Goal: Check status: Check status

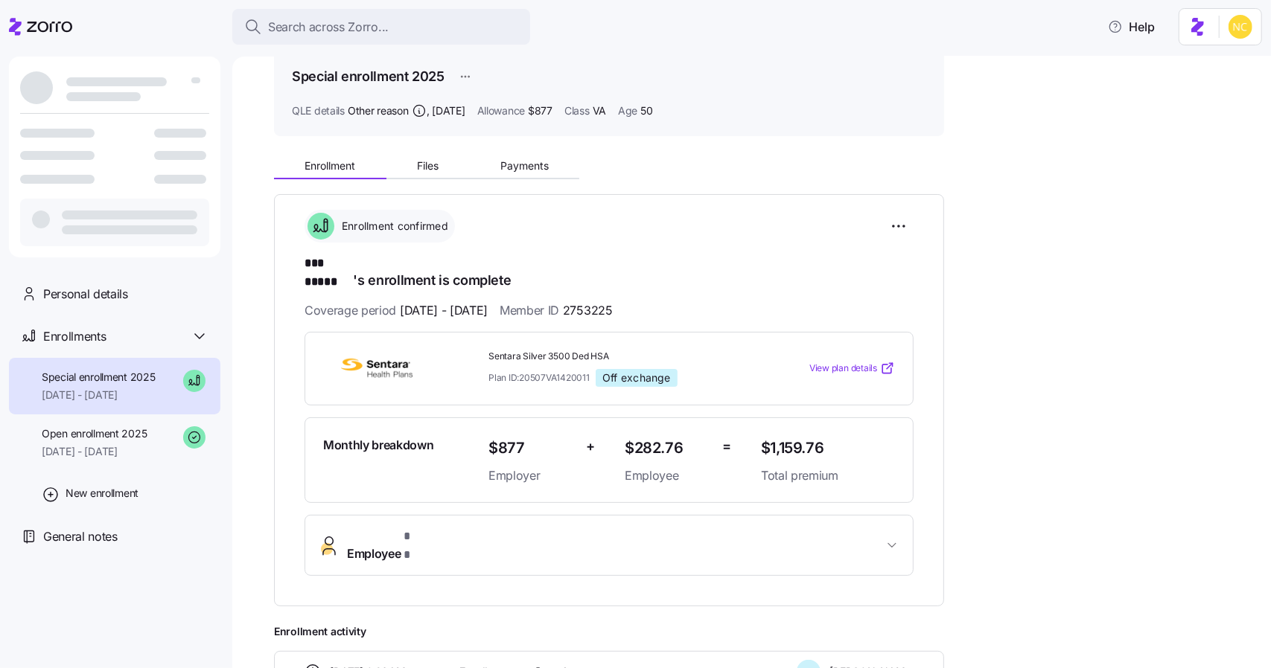
scroll to position [74, 0]
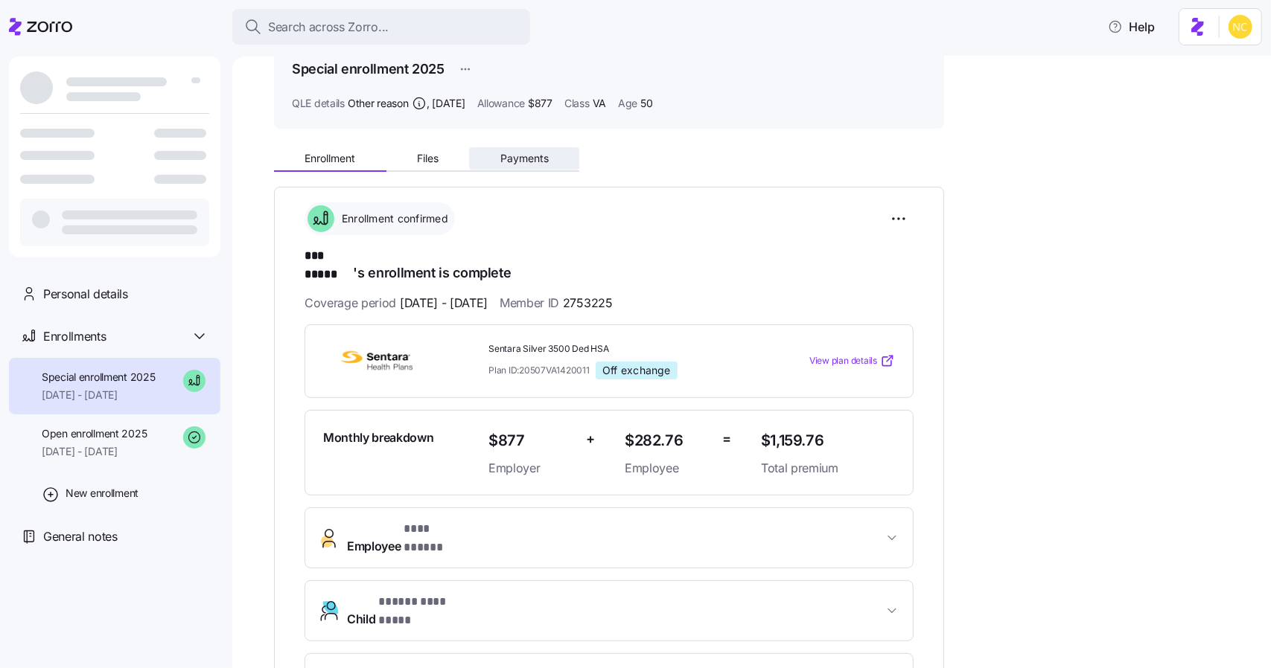
click at [525, 164] on button "Payments" at bounding box center [524, 158] width 110 height 22
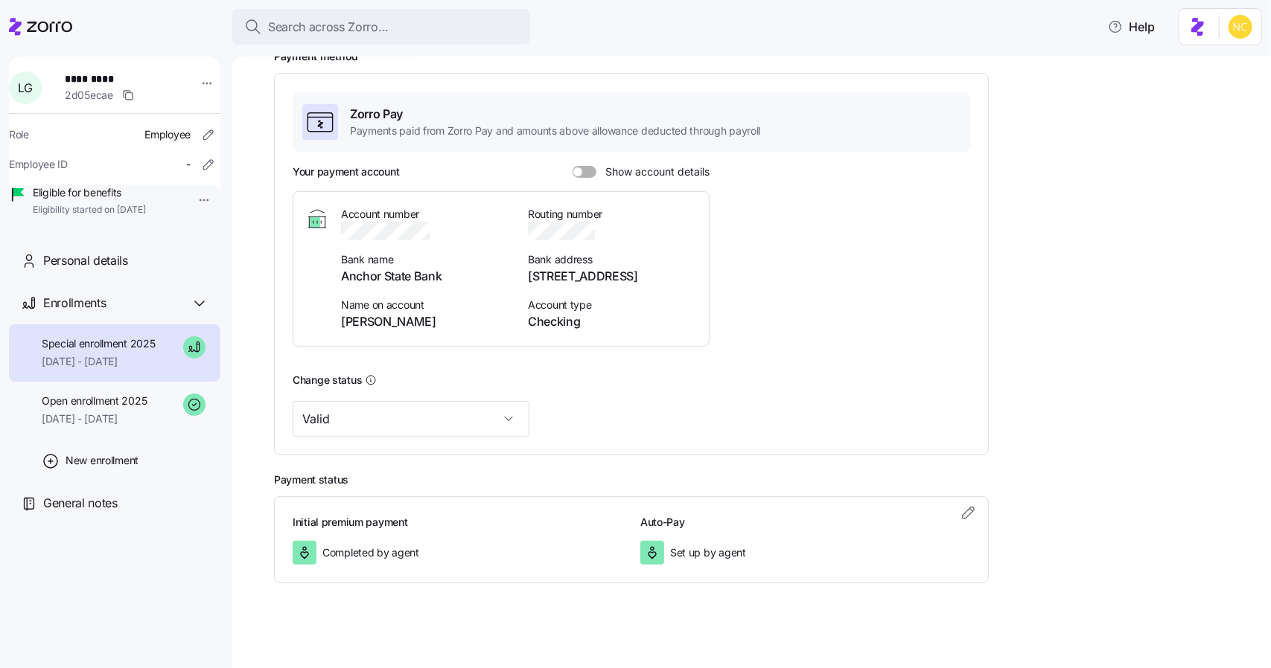
scroll to position [214, 0]
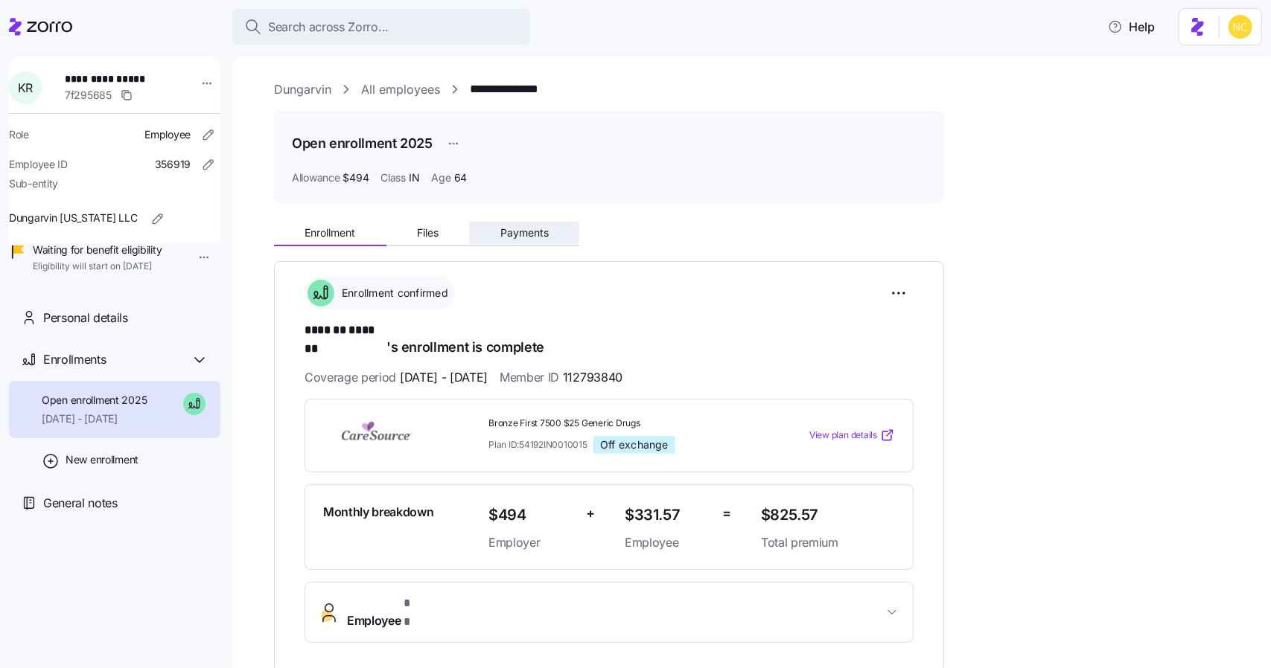
click at [493, 228] on button "Payments" at bounding box center [524, 233] width 110 height 22
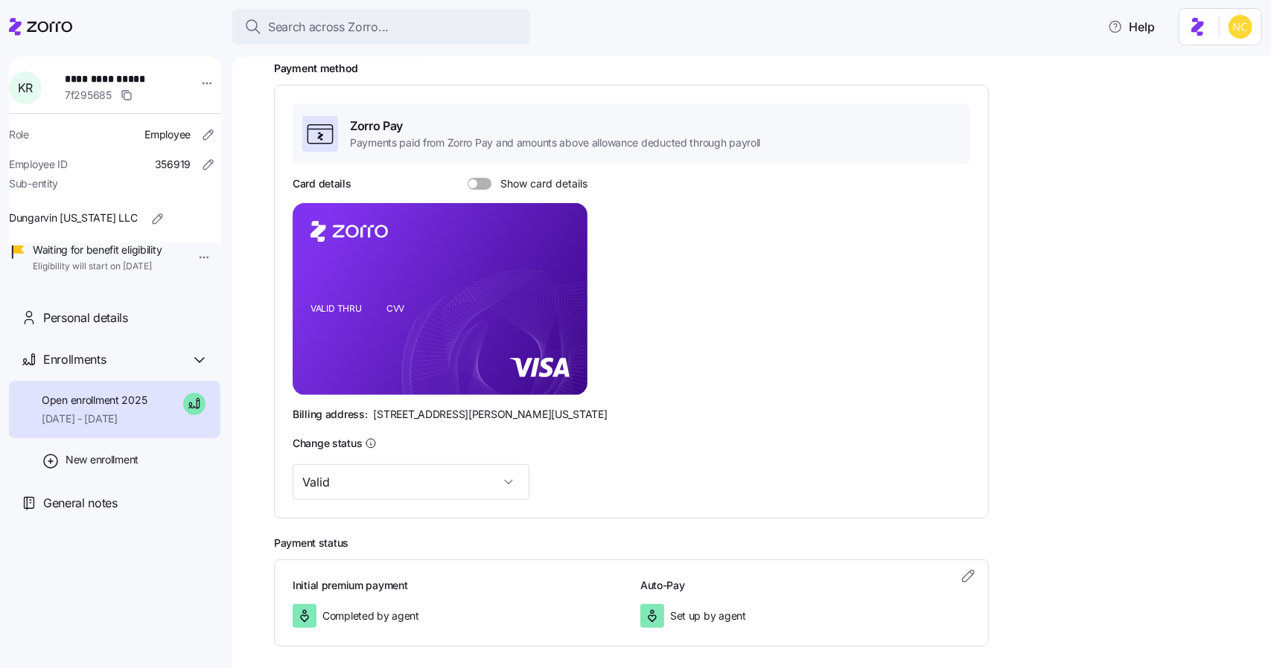
scroll to position [266, 0]
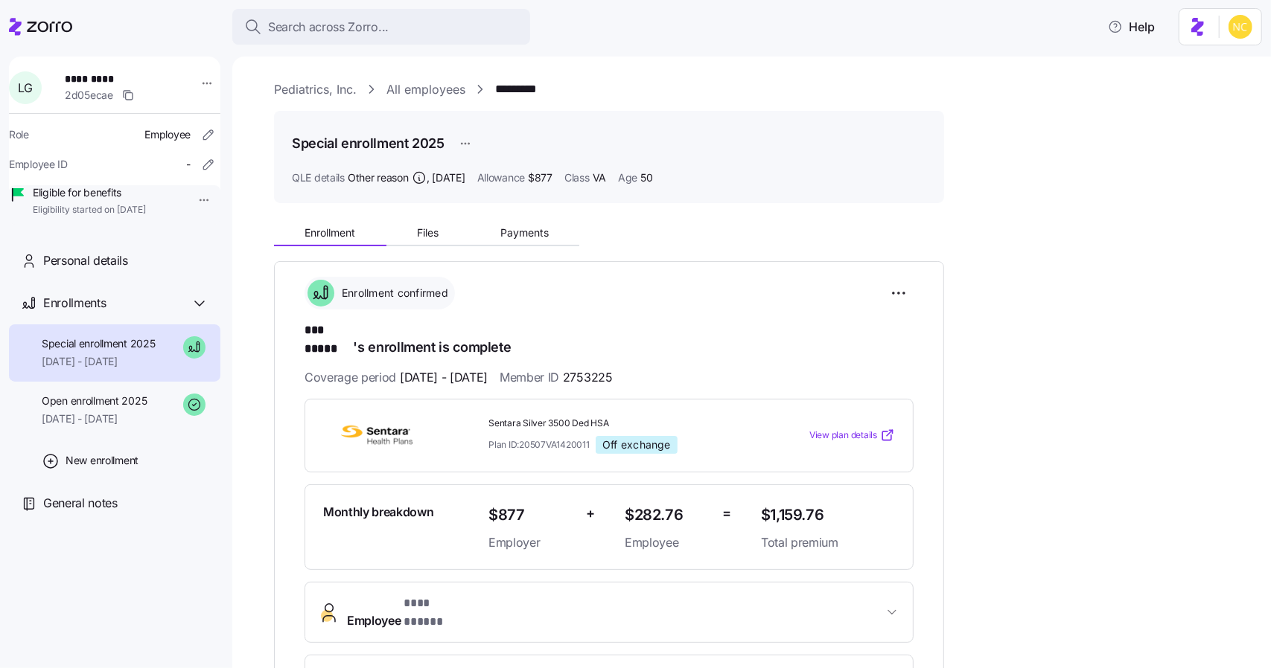
drag, startPoint x: 505, startPoint y: 202, endPoint x: 531, endPoint y: 247, distance: 52.7
click at [512, 211] on div "**********" at bounding box center [762, 633] width 976 height 1107
click at [523, 242] on button "Payments" at bounding box center [524, 233] width 110 height 22
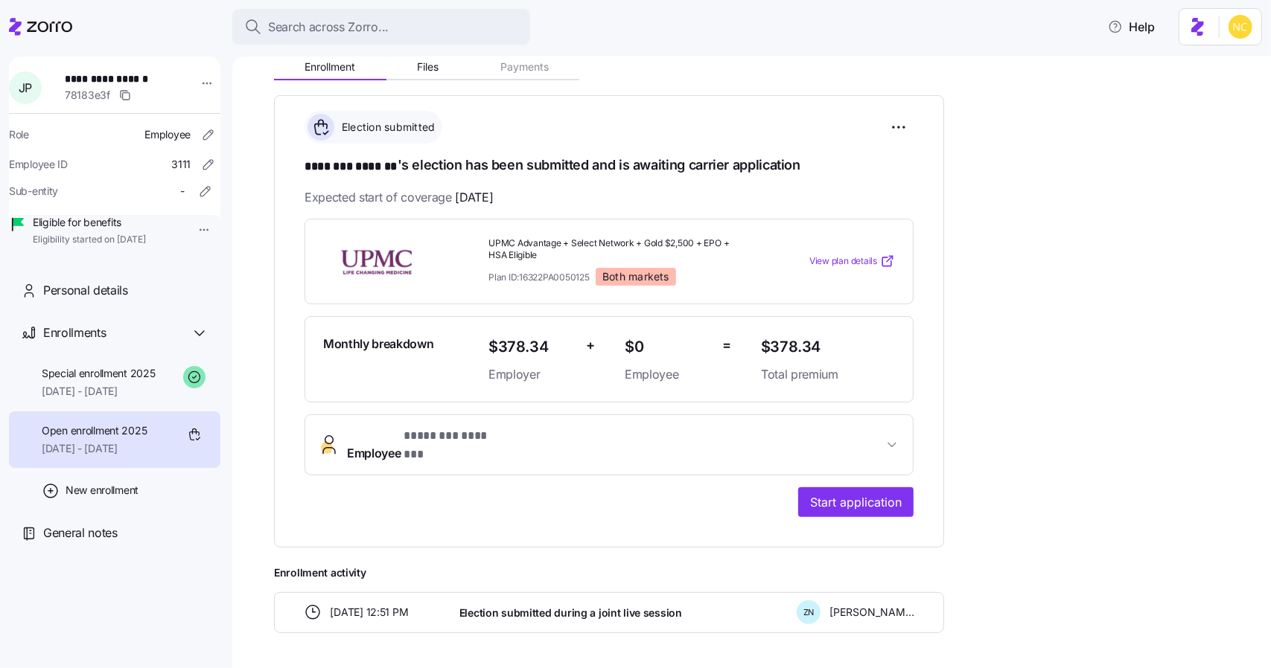
scroll to position [204, 0]
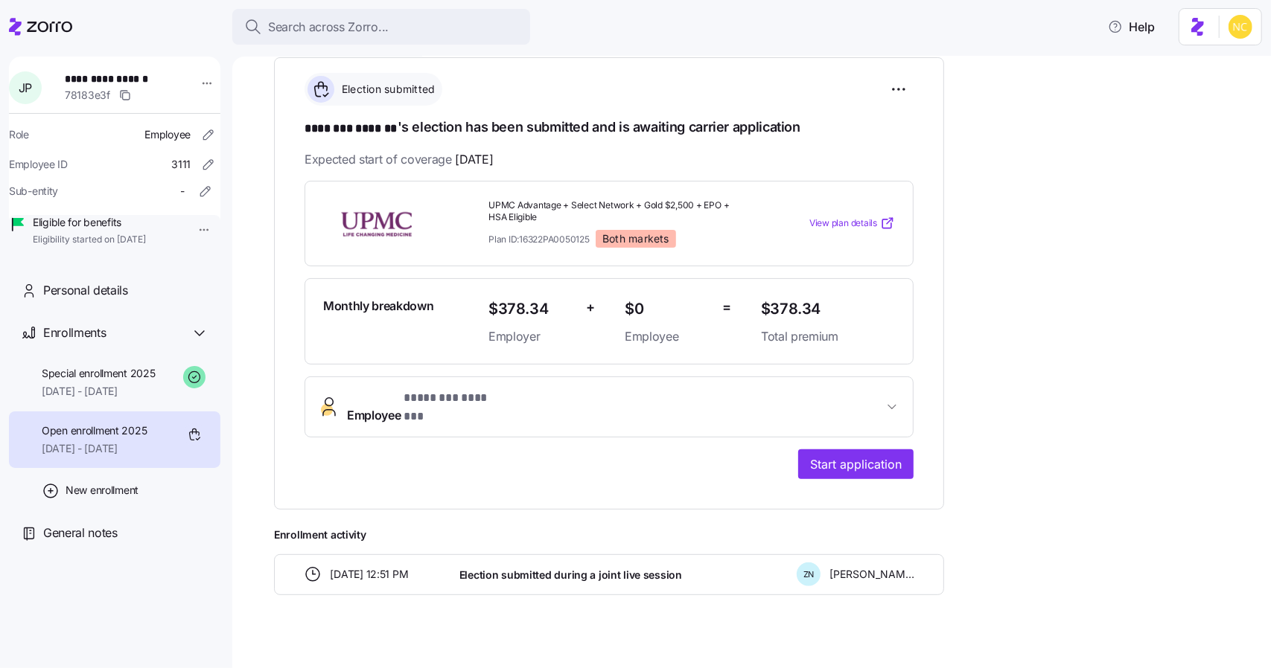
click at [714, 402] on span "Employee * ******** ******* *" at bounding box center [615, 407] width 536 height 36
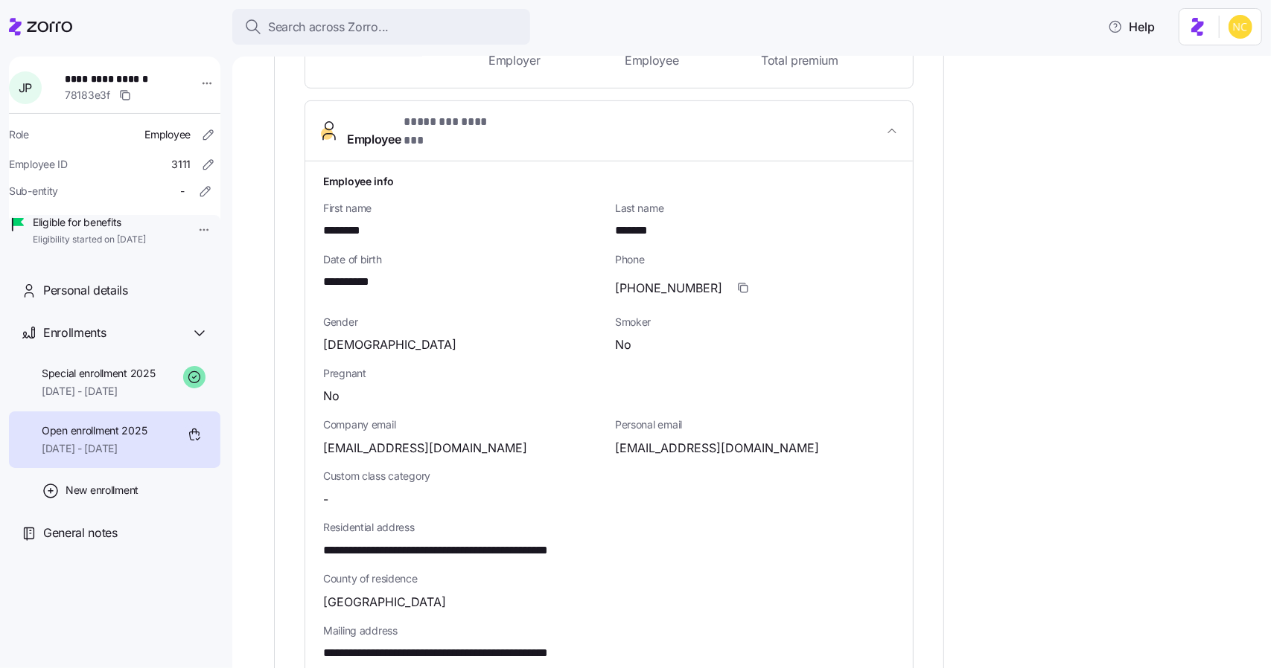
scroll to position [427, 0]
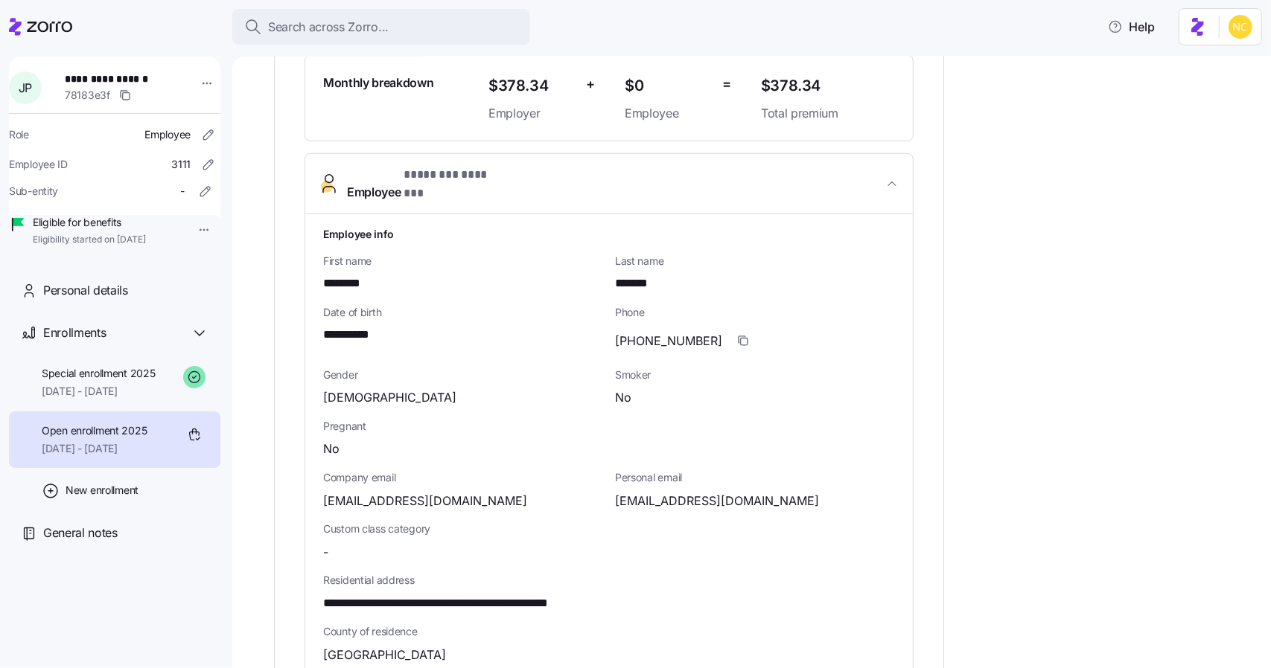
click at [146, 246] on span "Eligibility started on [DATE]" at bounding box center [89, 240] width 113 height 13
click at [146, 230] on span "Eligible for benefits" at bounding box center [89, 222] width 113 height 15
click at [185, 231] on html "**********" at bounding box center [635, 329] width 1271 height 659
click at [186, 226] on html "**********" at bounding box center [635, 329] width 1271 height 659
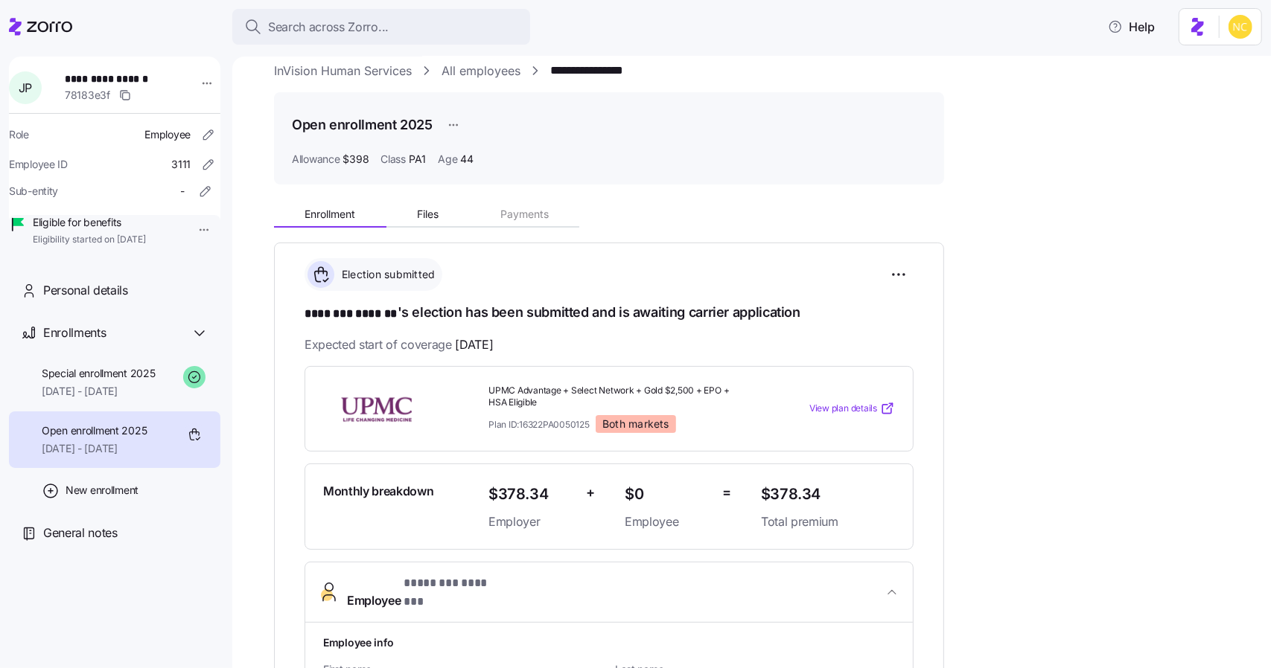
scroll to position [0, 0]
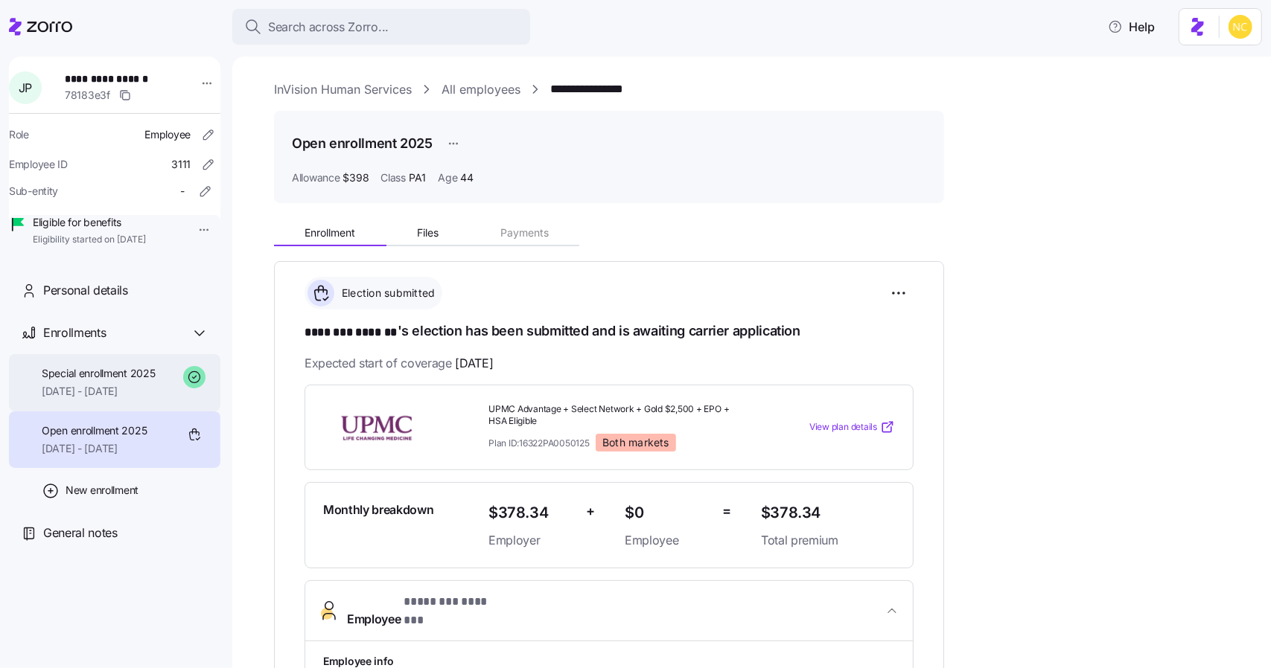
click at [113, 381] on span "Special enrollment 2025" at bounding box center [99, 373] width 114 height 15
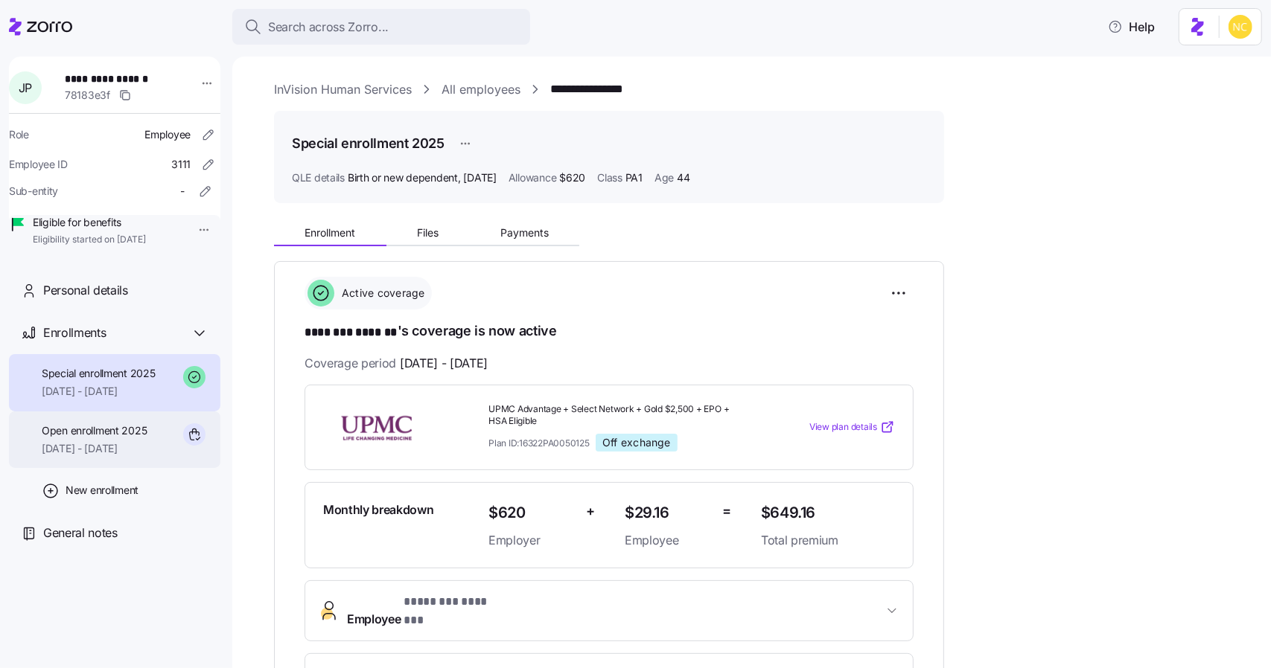
click at [125, 456] on span "[DATE] - [DATE]" at bounding box center [94, 448] width 105 height 15
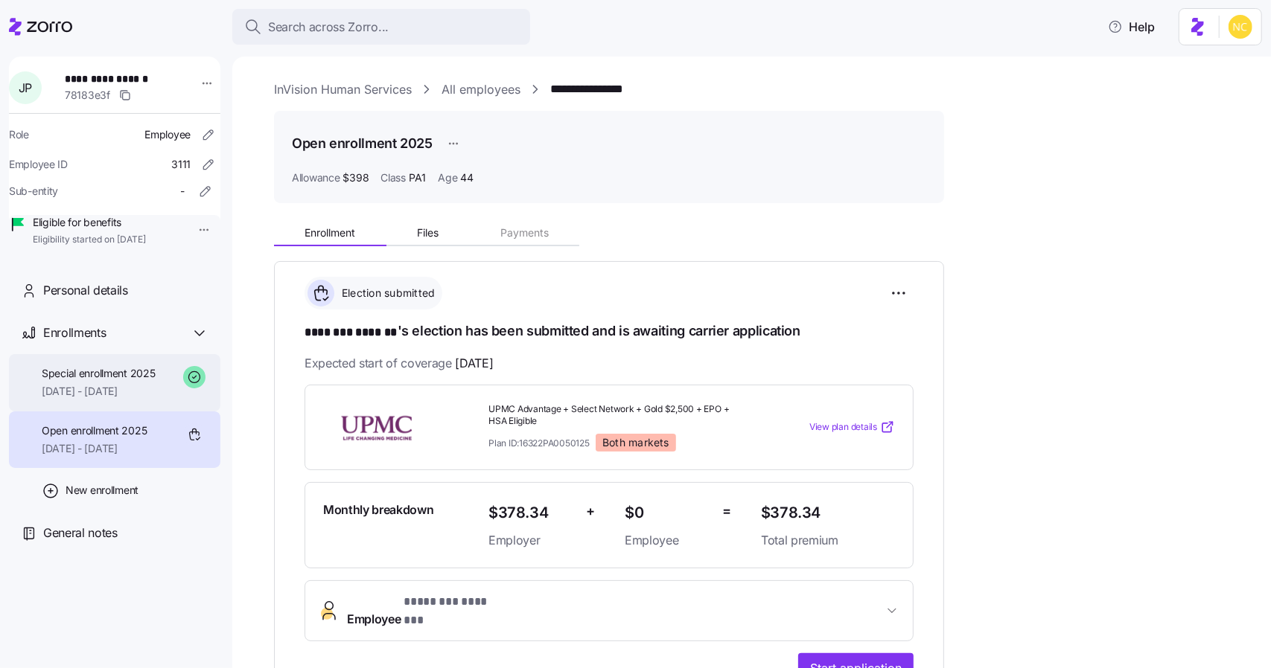
click at [111, 381] on span "Special enrollment 2025" at bounding box center [99, 373] width 114 height 15
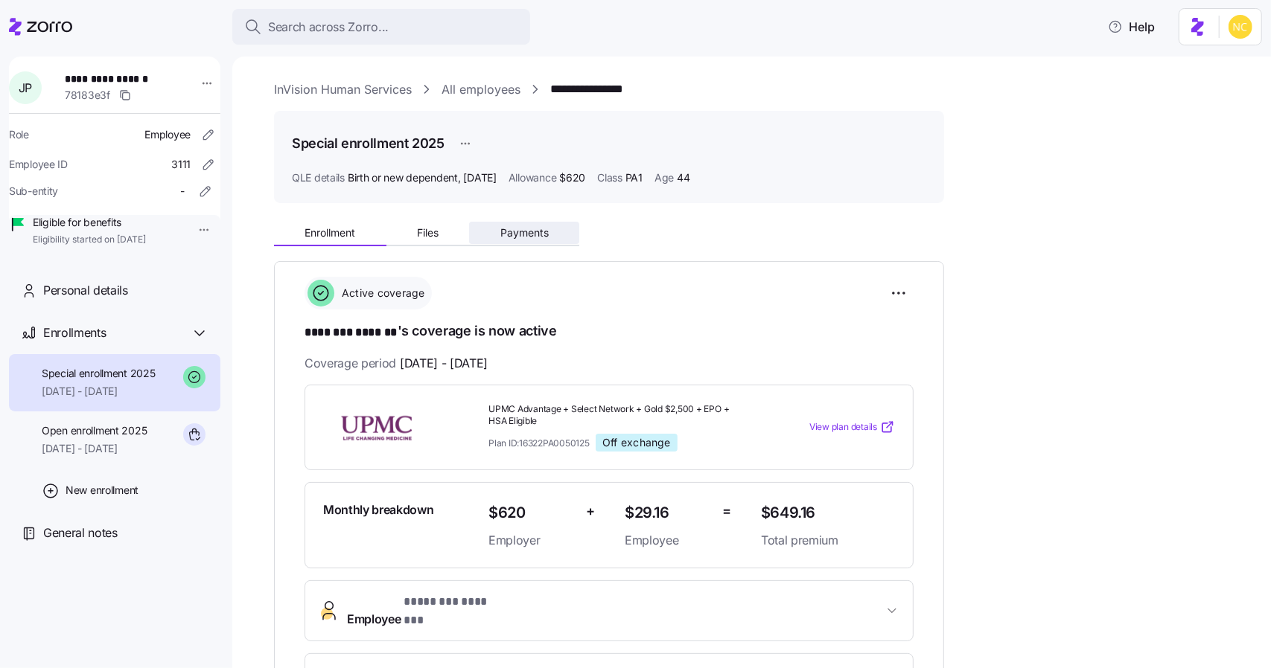
click at [549, 234] on button "Payments" at bounding box center [524, 233] width 110 height 22
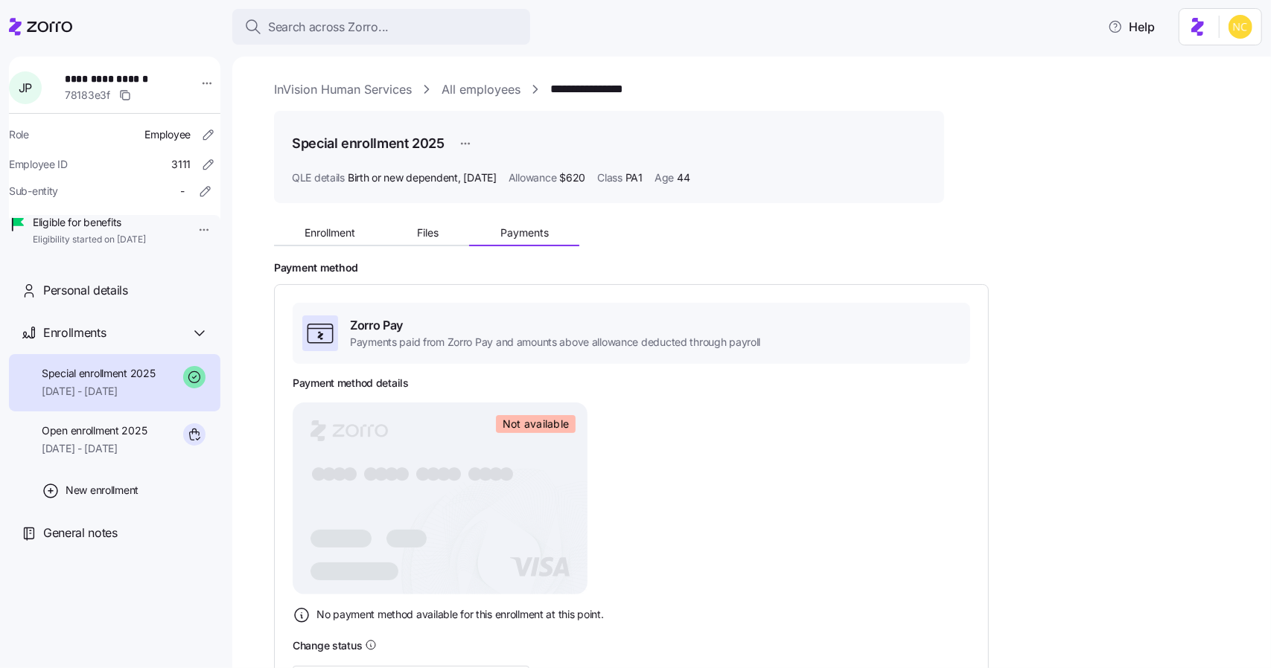
click at [343, 252] on div "Enrollment Files Payments Payment method Zorro Pay Payments paid from Zorro Pay…" at bounding box center [762, 532] width 976 height 634
click at [336, 238] on span "Enrollment" at bounding box center [329, 233] width 51 height 10
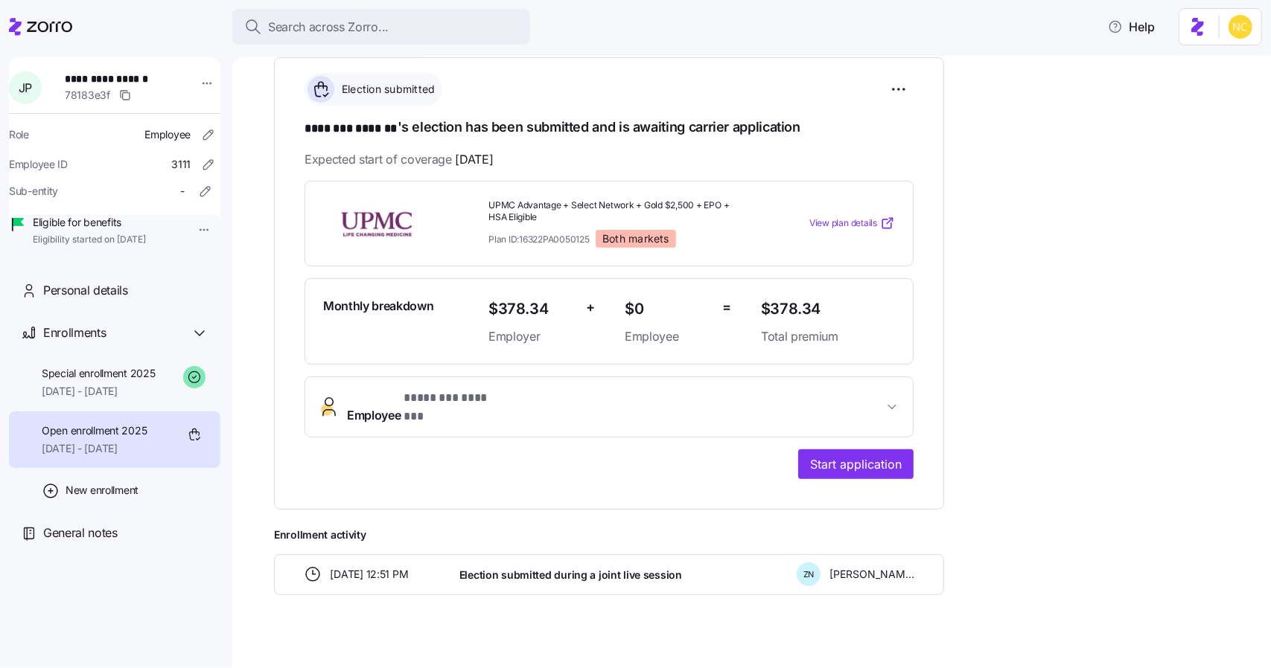
scroll to position [130, 0]
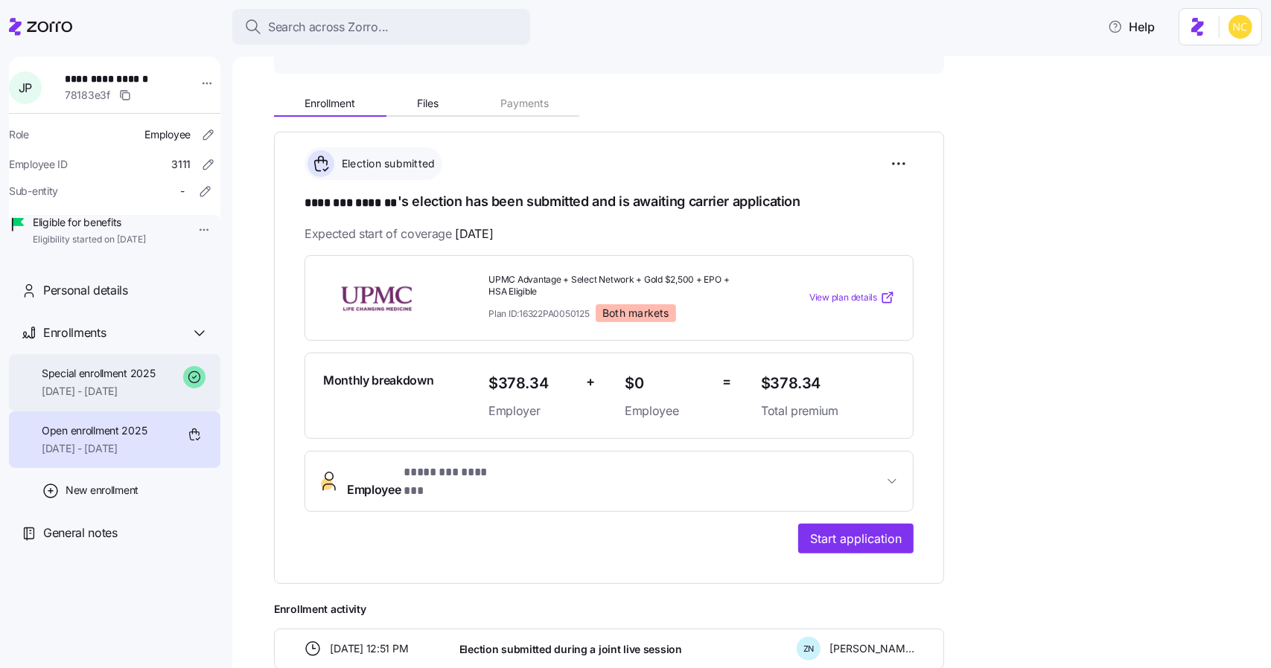
click at [125, 381] on span "Special enrollment 2025" at bounding box center [99, 373] width 114 height 15
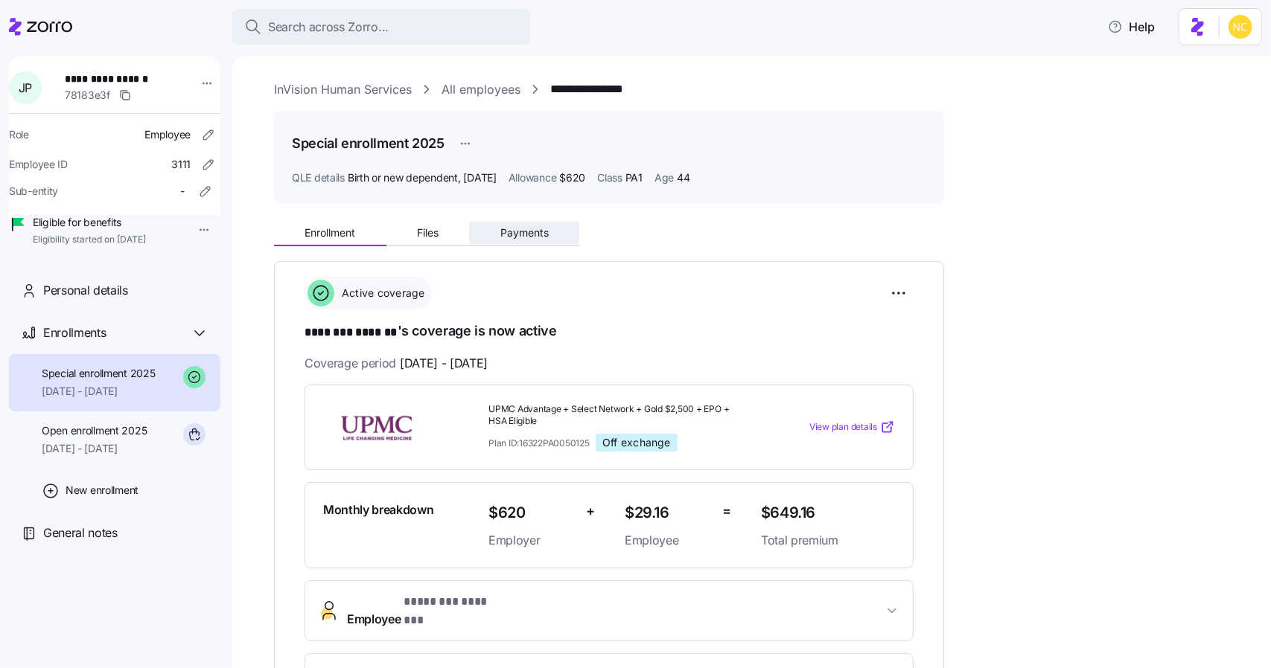
click at [517, 228] on span "Payments" at bounding box center [524, 233] width 48 height 10
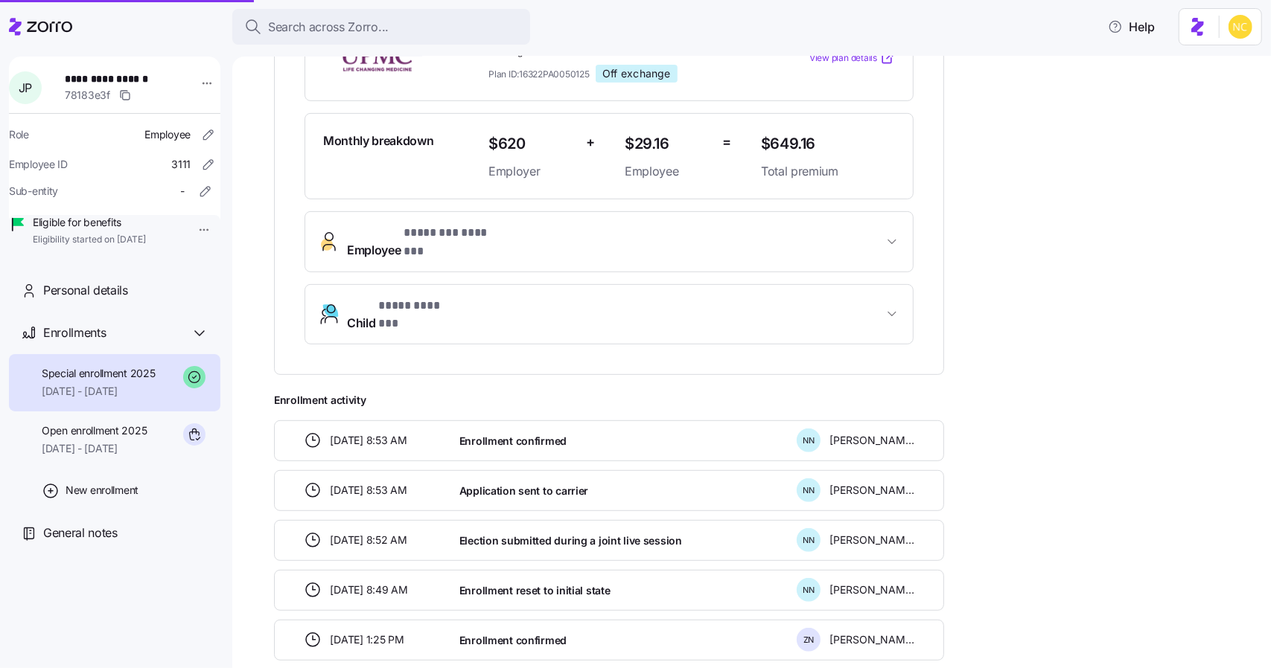
scroll to position [447, 0]
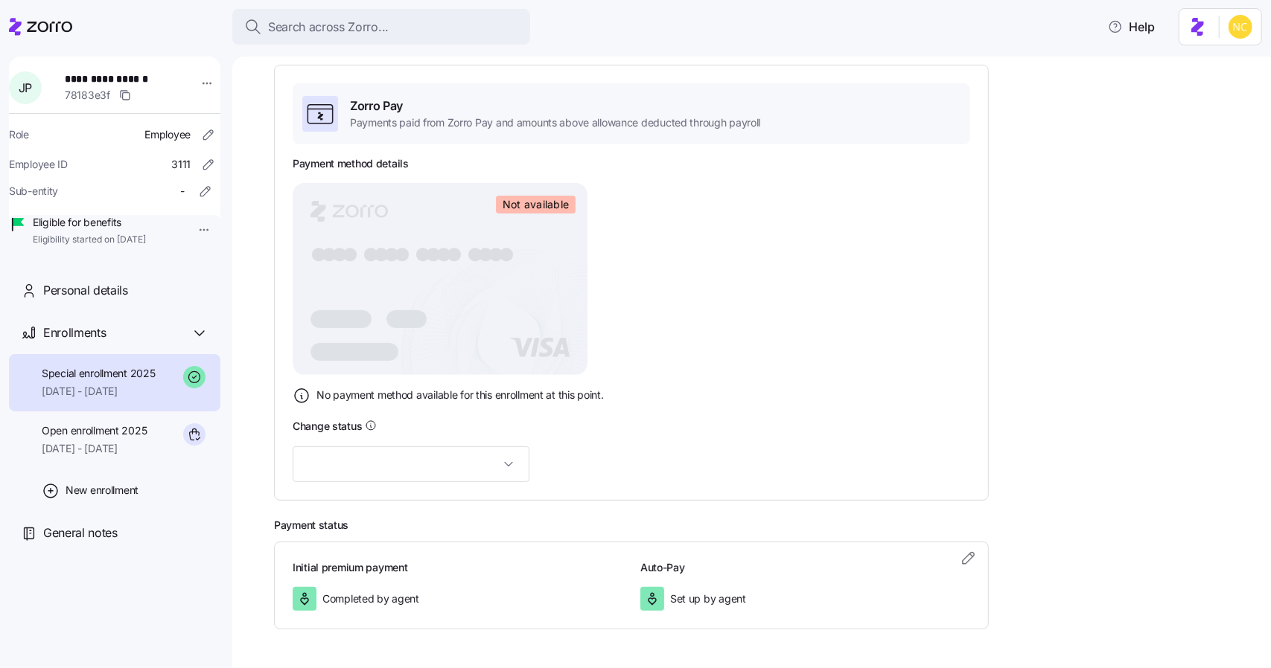
scroll to position [45, 0]
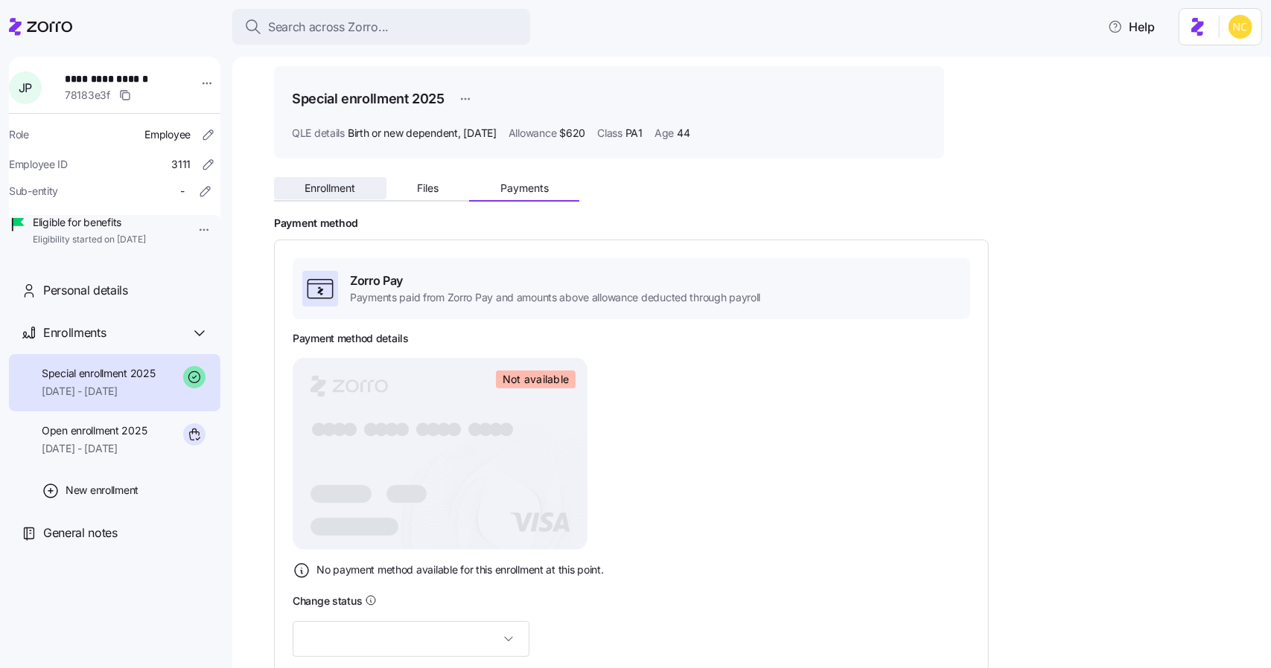
click at [317, 178] on button "Enrollment" at bounding box center [330, 188] width 112 height 22
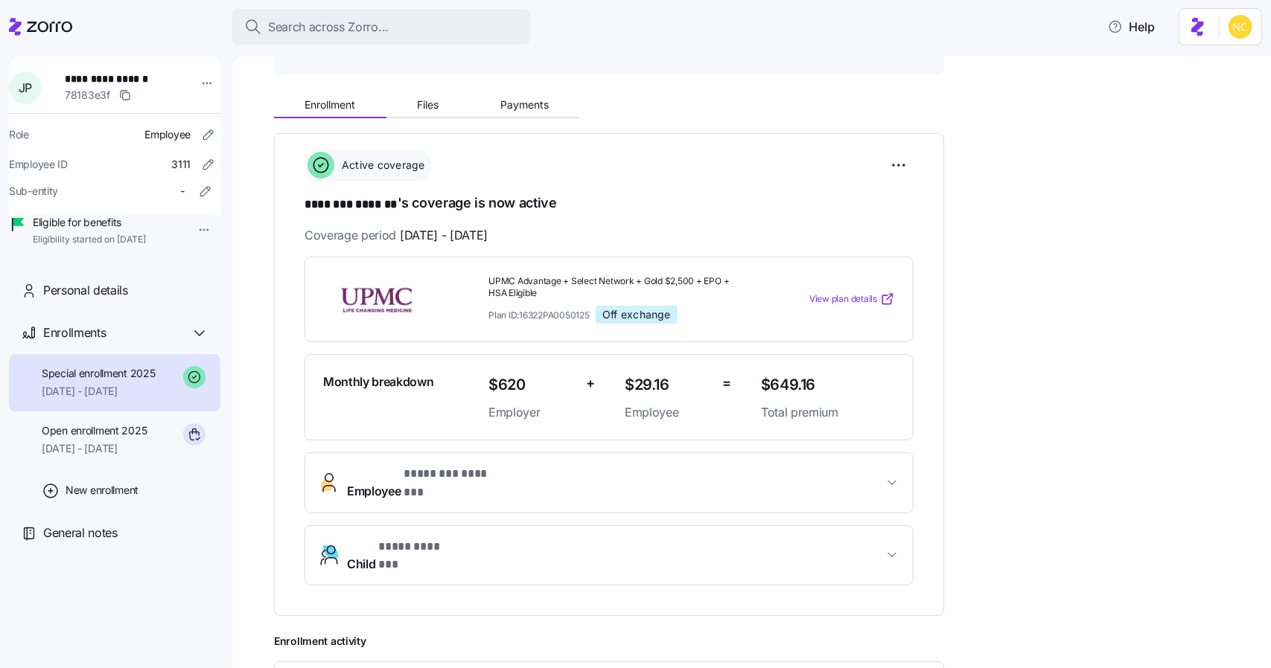
scroll to position [149, 0]
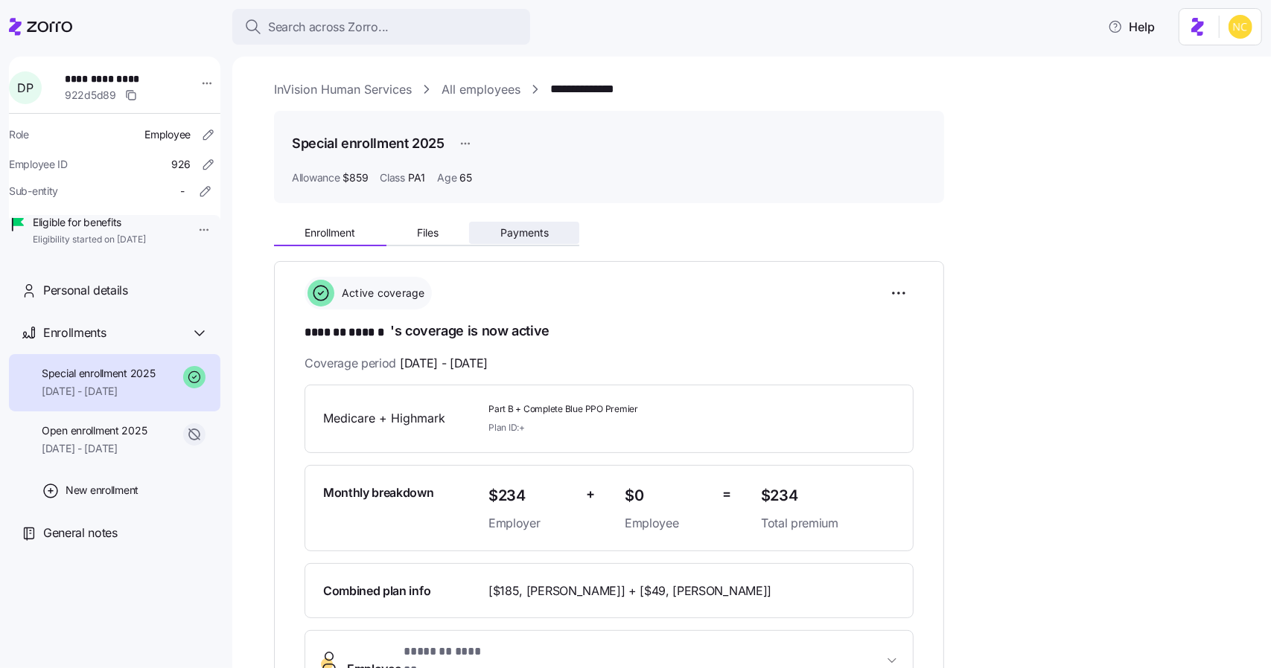
click at [498, 240] on button "Payments" at bounding box center [524, 233] width 110 height 22
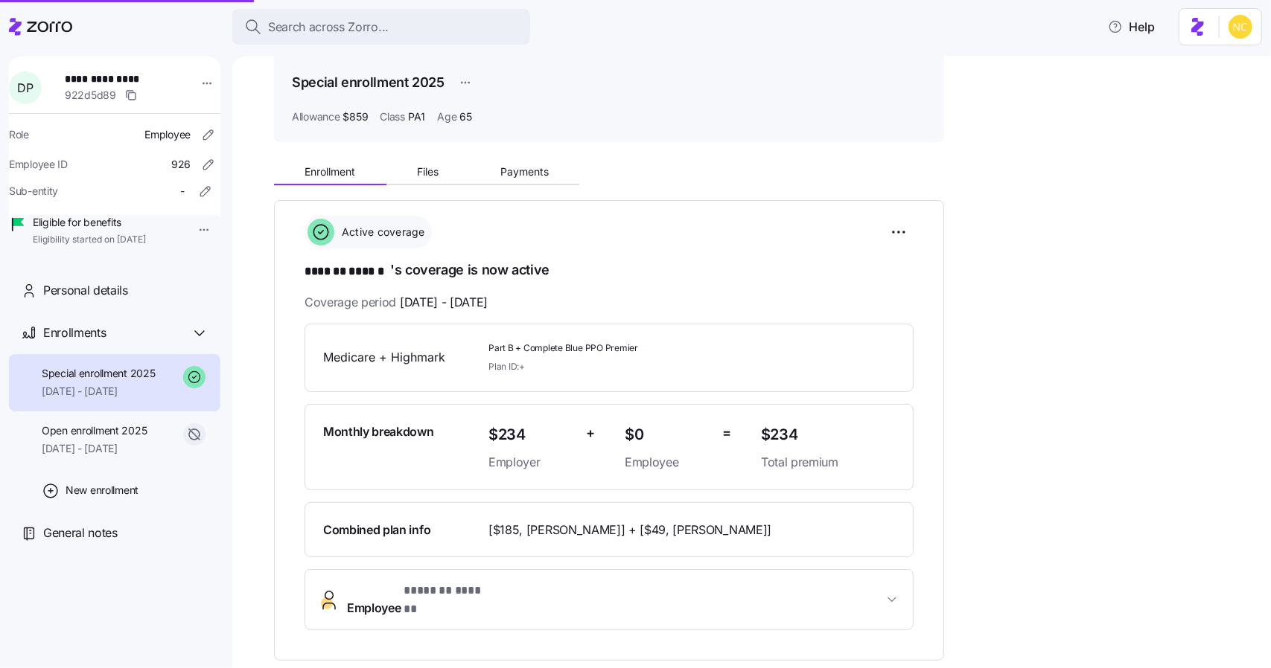
scroll to position [74, 0]
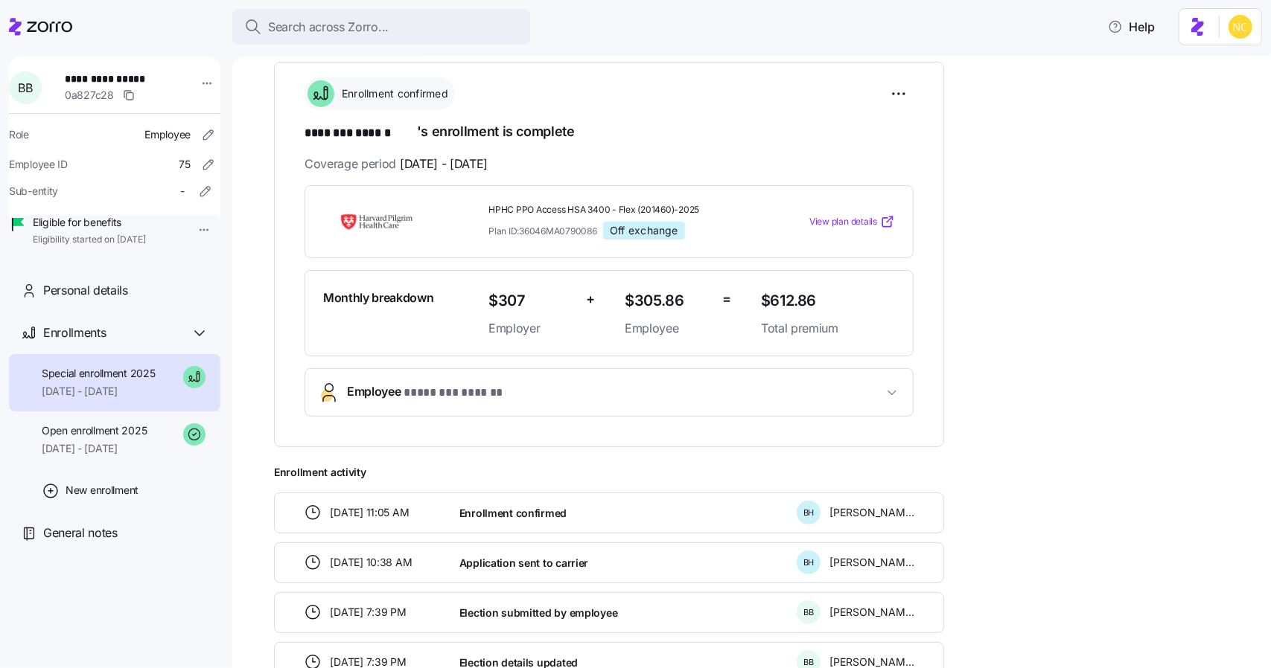
scroll to position [74, 0]
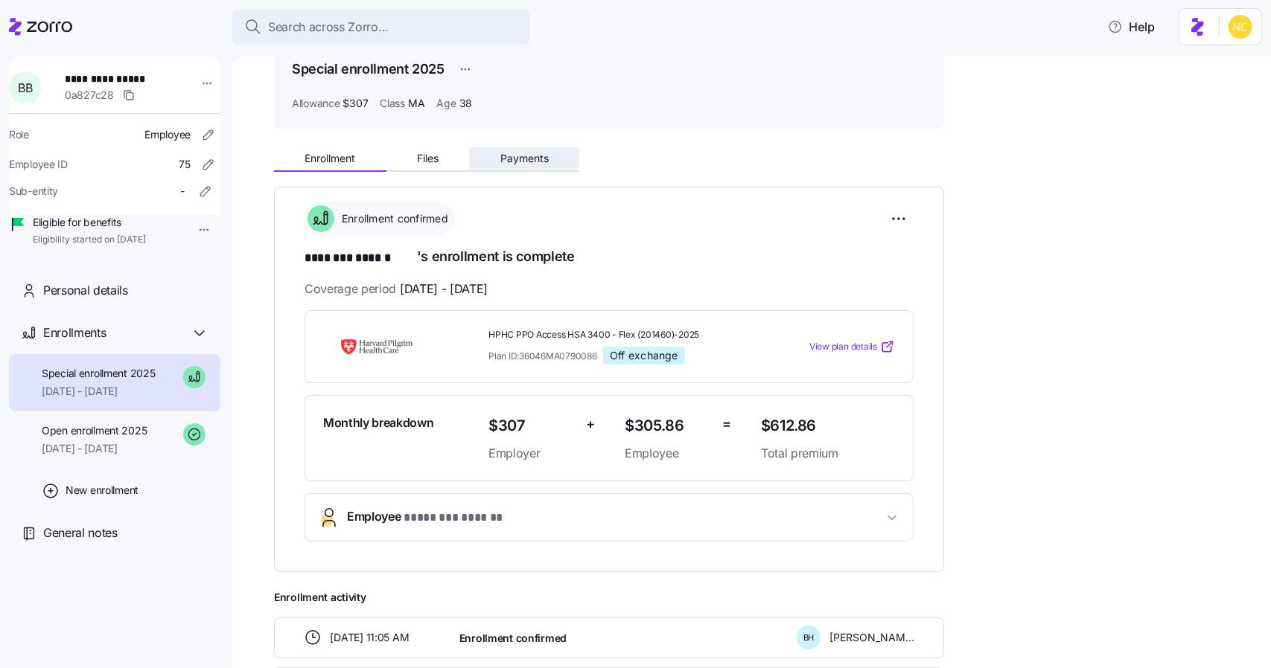
click at [517, 161] on span "Payments" at bounding box center [524, 158] width 48 height 10
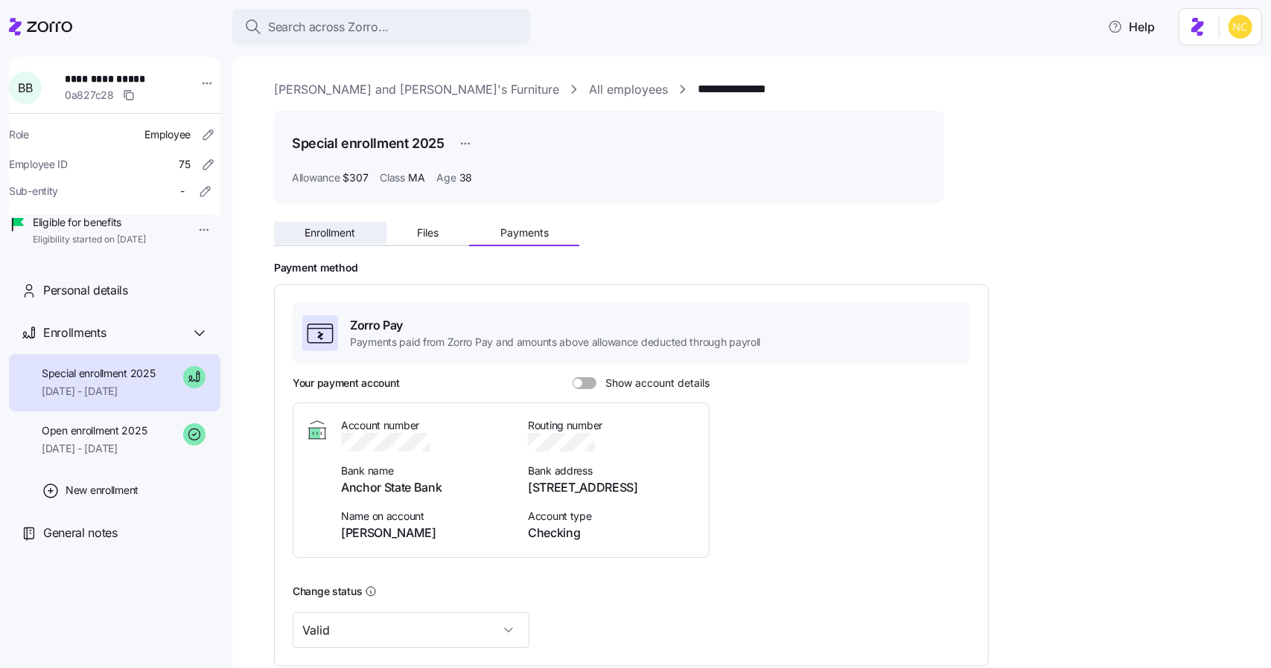
click at [336, 238] on span "Enrollment" at bounding box center [329, 233] width 51 height 10
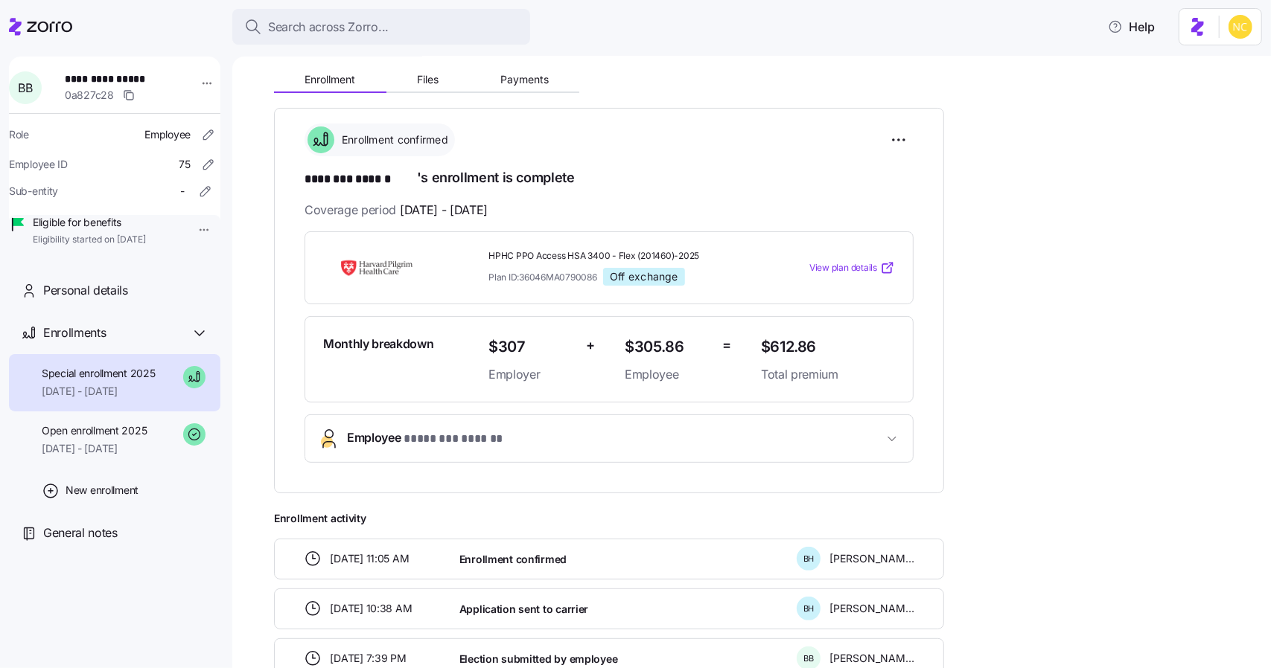
scroll to position [49, 0]
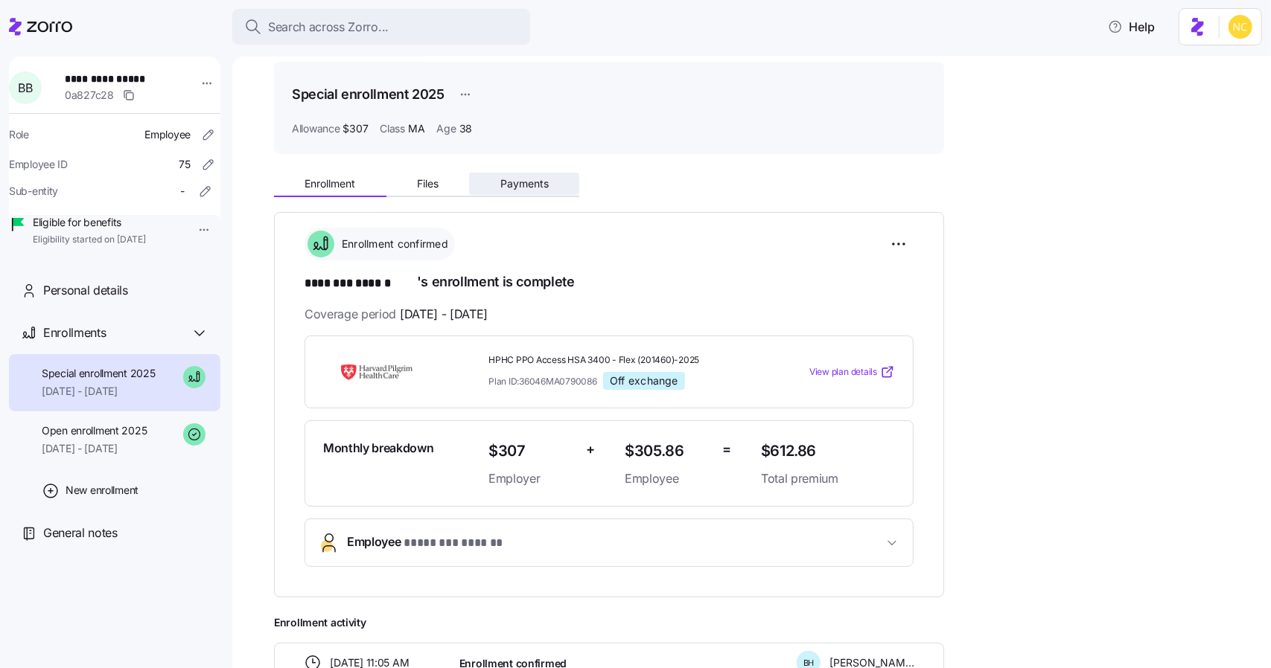
click at [503, 173] on button "Payments" at bounding box center [524, 184] width 110 height 22
click at [509, 179] on span "Payments" at bounding box center [524, 184] width 48 height 10
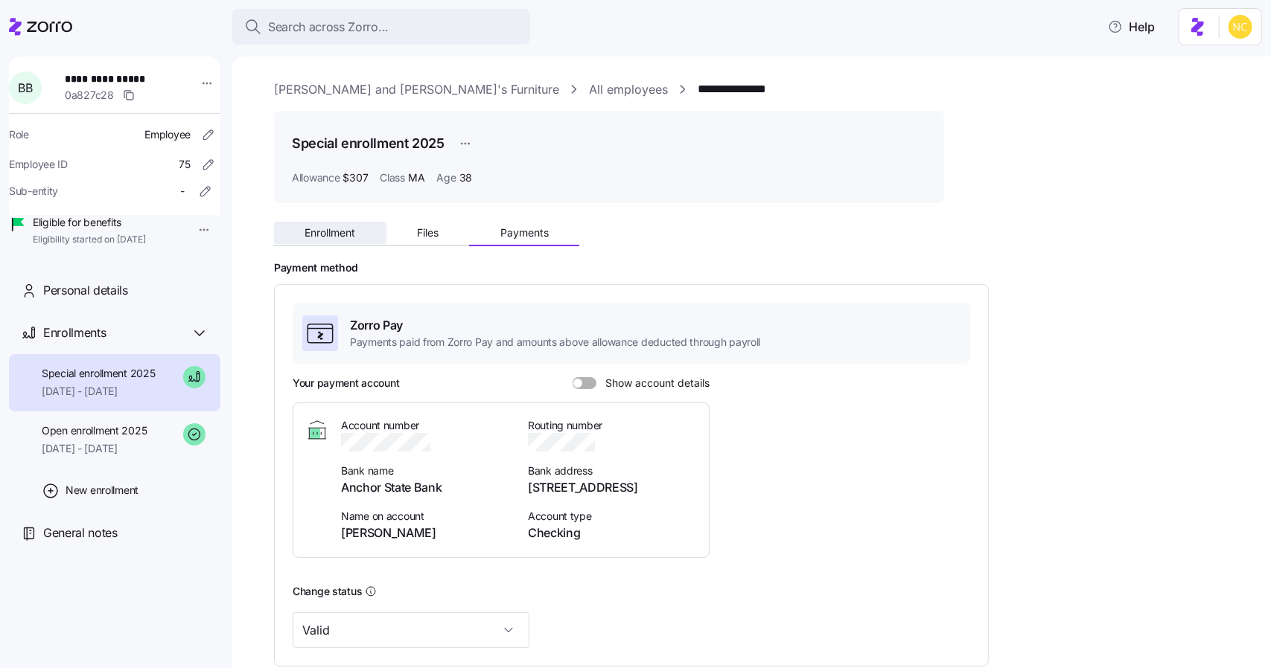
click at [348, 228] on span "Enrollment" at bounding box center [329, 233] width 51 height 10
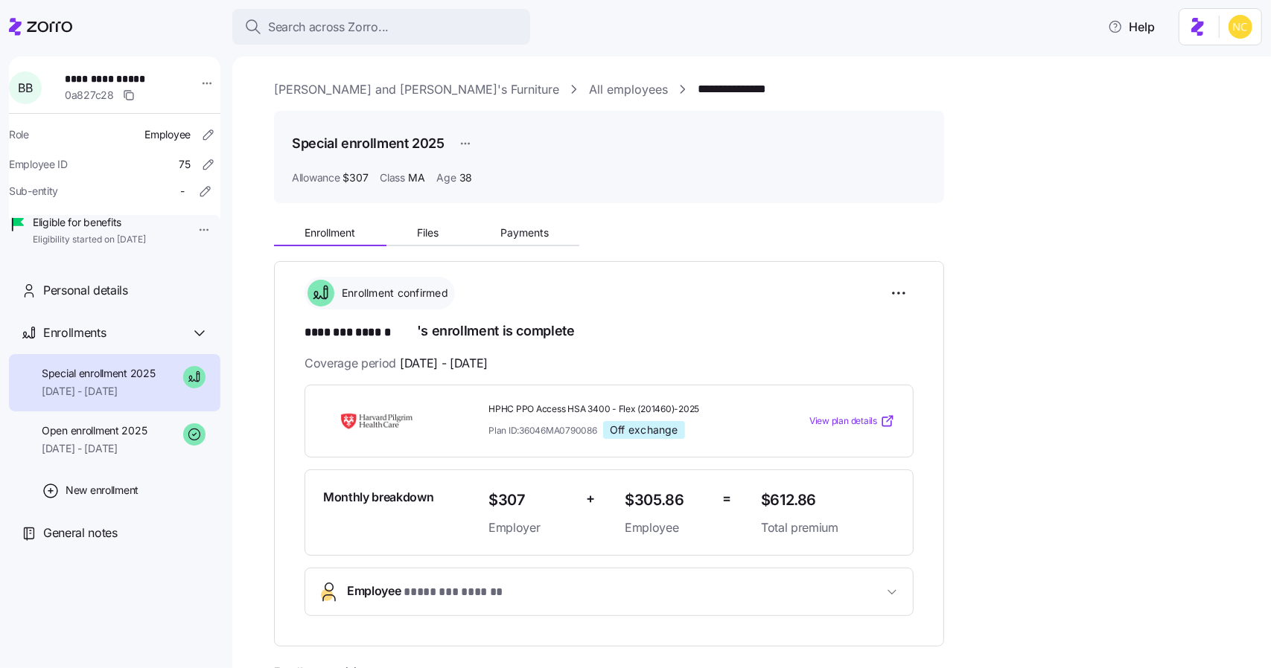
click at [536, 219] on div "Enrollment Files Payments" at bounding box center [609, 230] width 670 height 31
click at [545, 233] on span "Payments" at bounding box center [524, 233] width 48 height 10
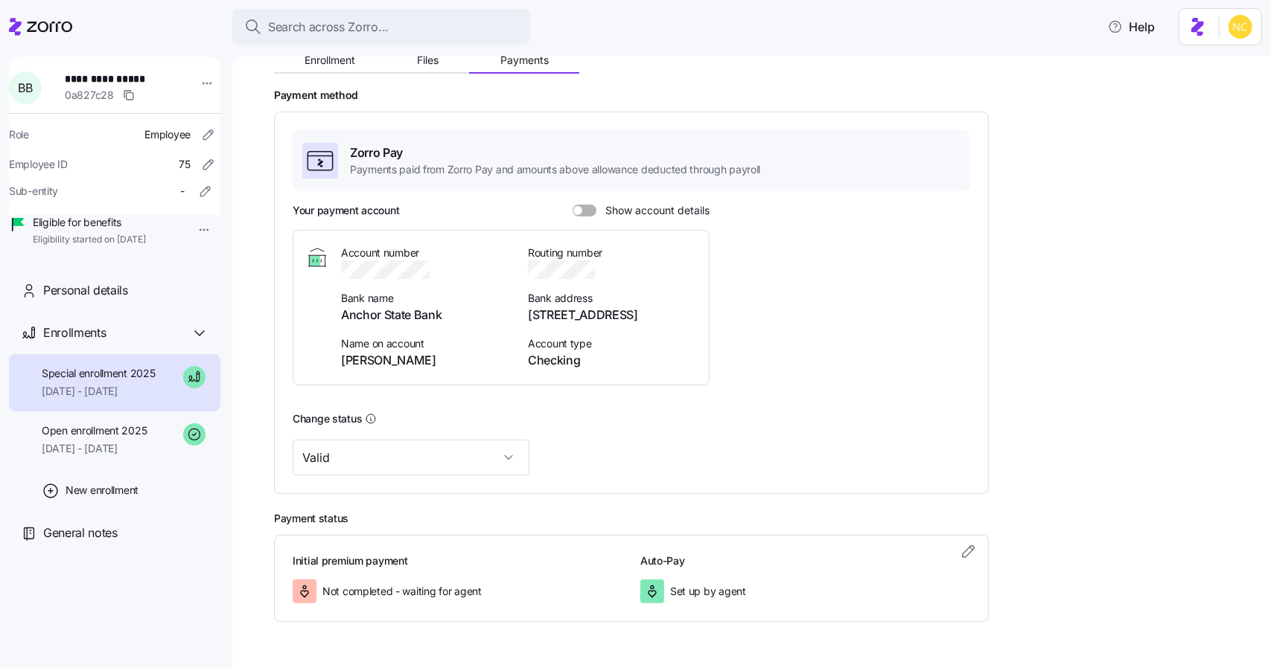
scroll to position [214, 0]
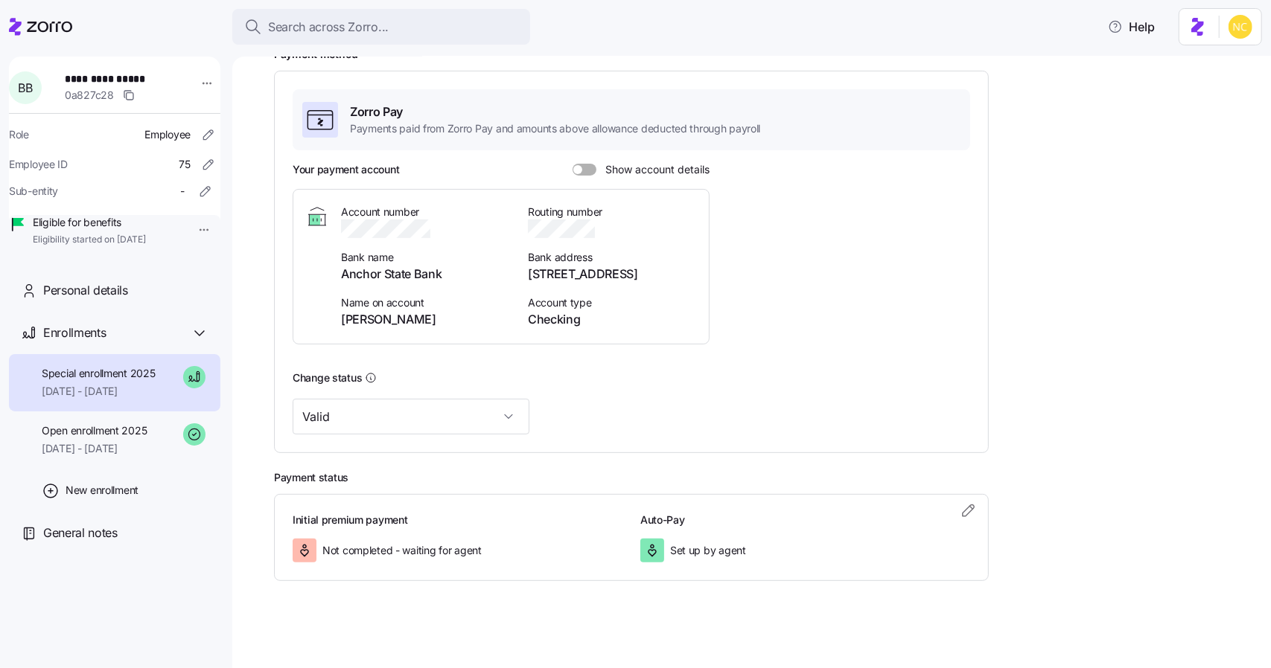
drag, startPoint x: 498, startPoint y: 526, endPoint x: 486, endPoint y: 537, distance: 16.3
drag, startPoint x: 486, startPoint y: 537, endPoint x: 454, endPoint y: 540, distance: 32.1
click at [454, 540] on div "Not completed - waiting for agent" at bounding box center [458, 551] width 330 height 24
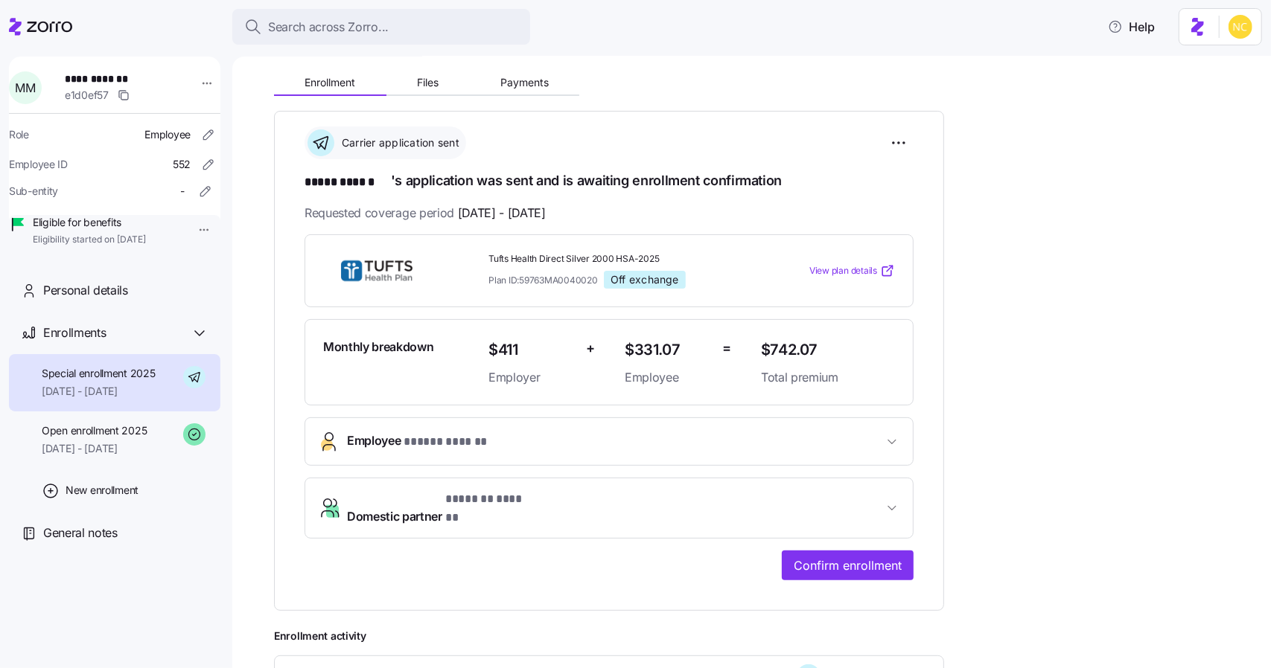
scroll to position [149, 0]
click at [532, 94] on div "Enrollment Files Payments" at bounding box center [426, 86] width 305 height 22
click at [521, 91] on button "Payments" at bounding box center [524, 84] width 110 height 22
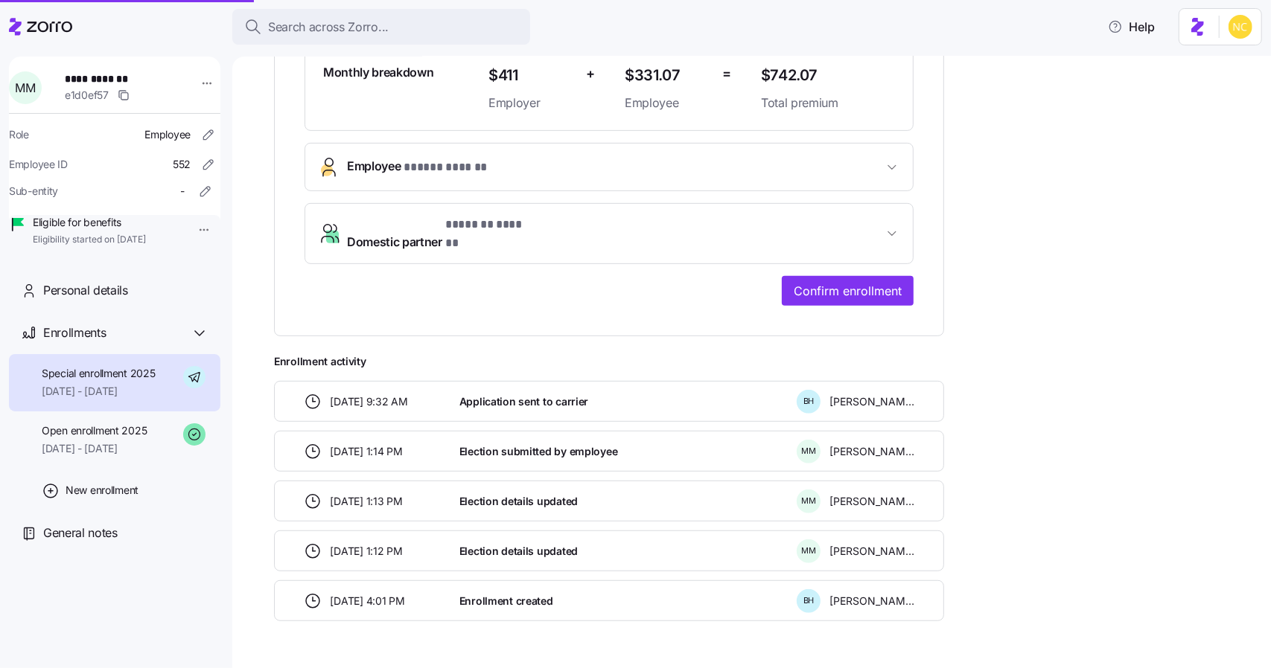
scroll to position [449, 0]
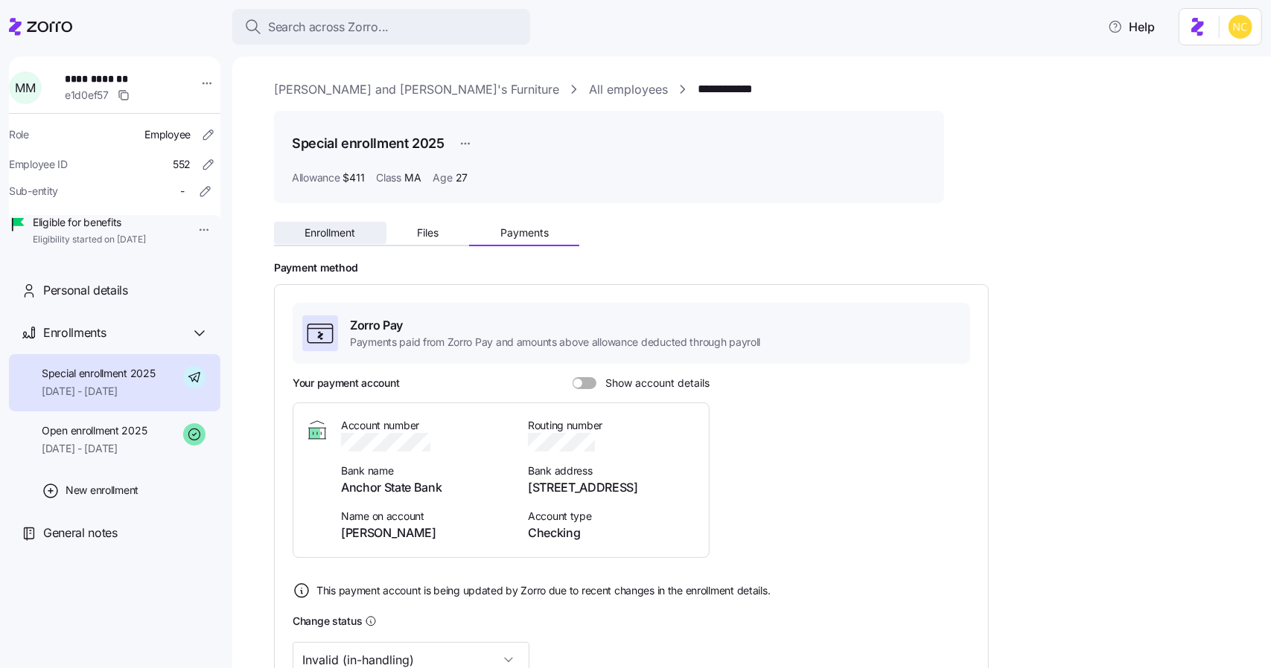
click at [342, 238] on span "Enrollment" at bounding box center [329, 233] width 51 height 10
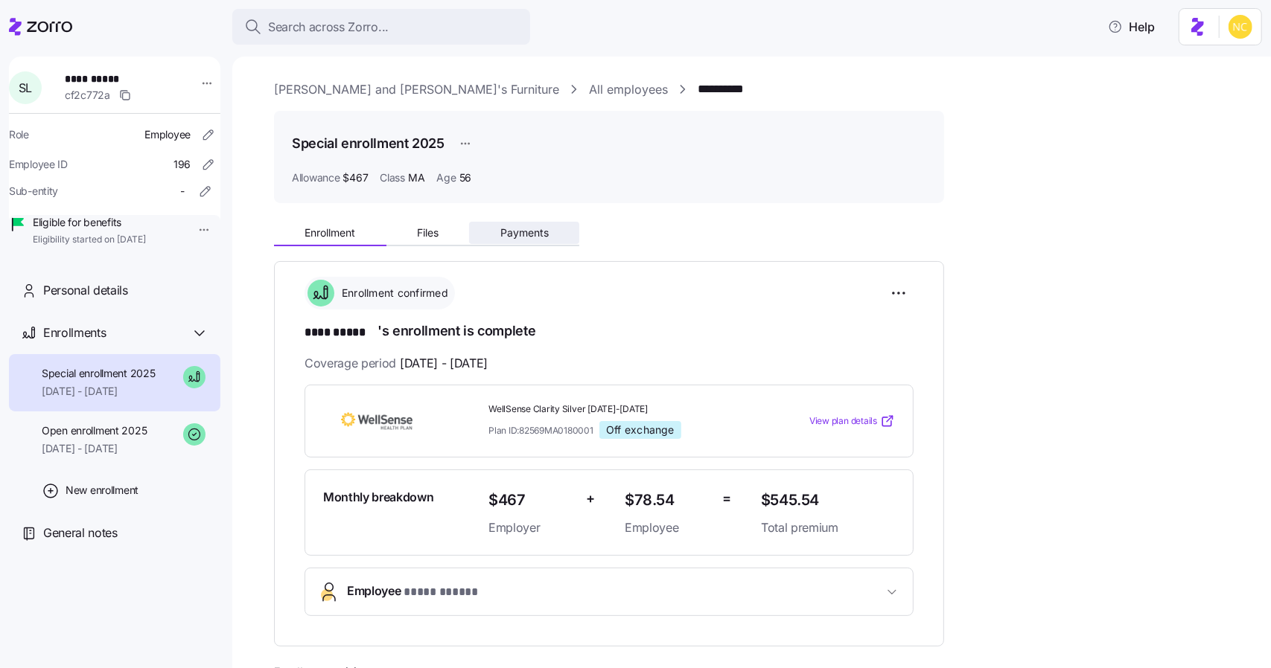
click at [506, 234] on span "Payments" at bounding box center [524, 233] width 48 height 10
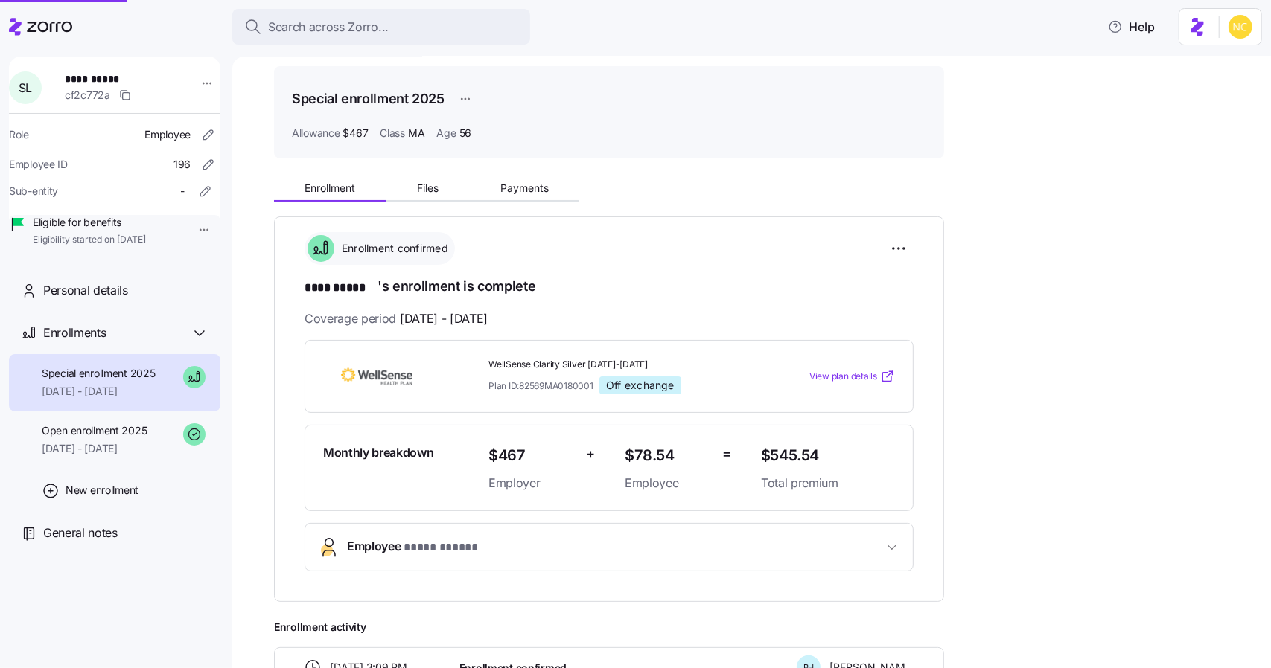
scroll to position [229, 0]
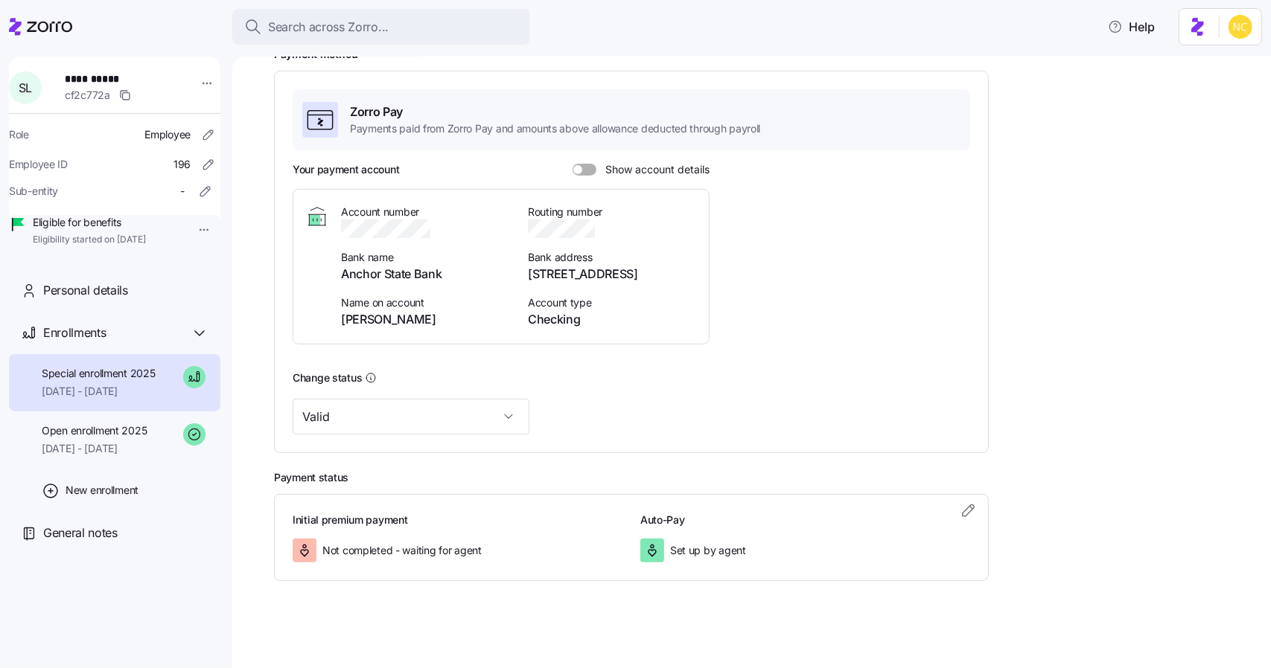
scroll to position [137, 0]
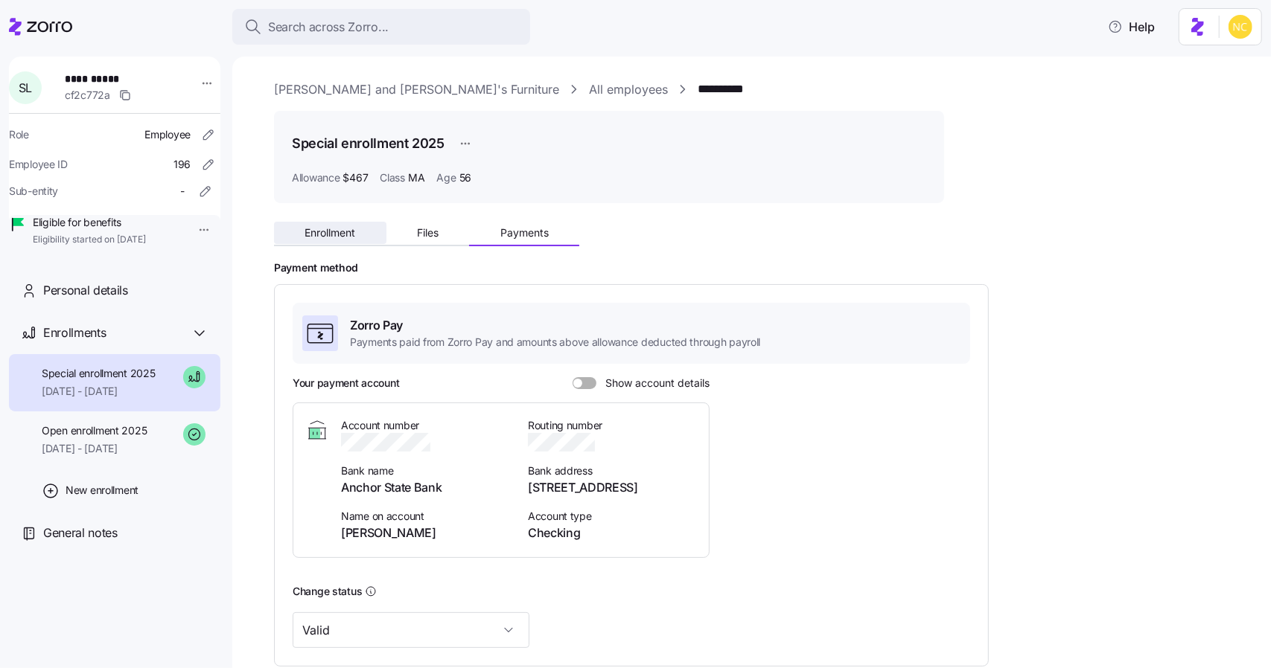
click at [342, 243] on button "Enrollment" at bounding box center [330, 233] width 112 height 22
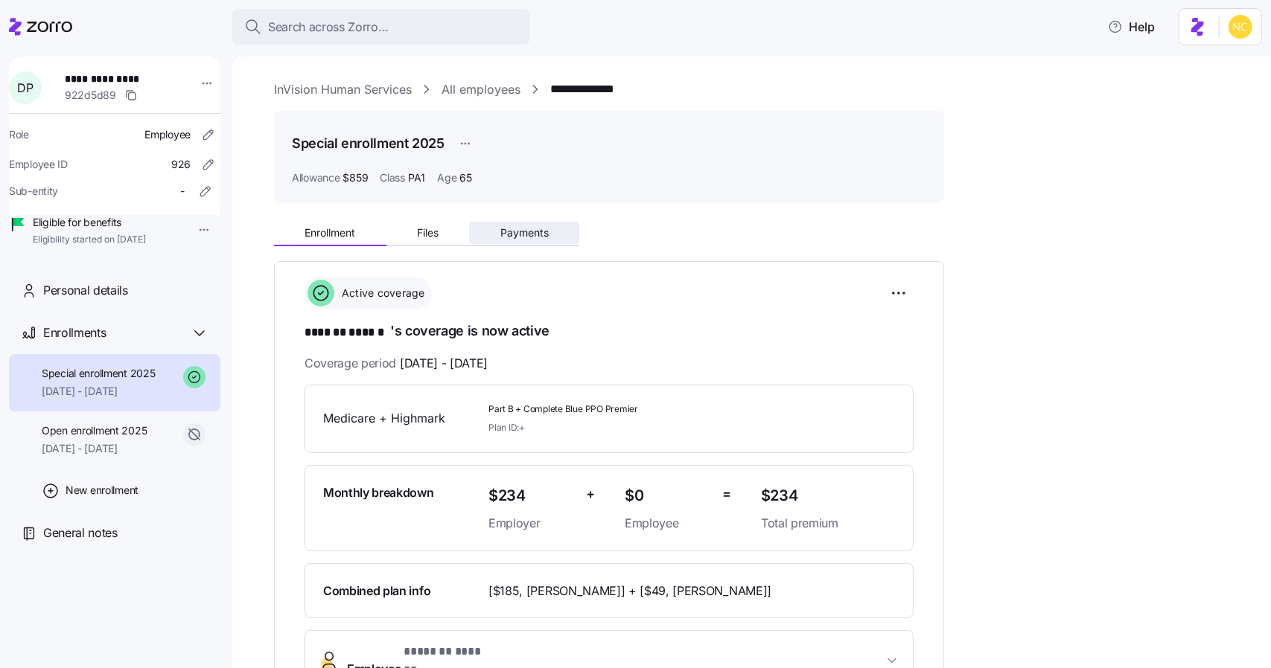
click at [514, 229] on span "Payments" at bounding box center [524, 233] width 48 height 10
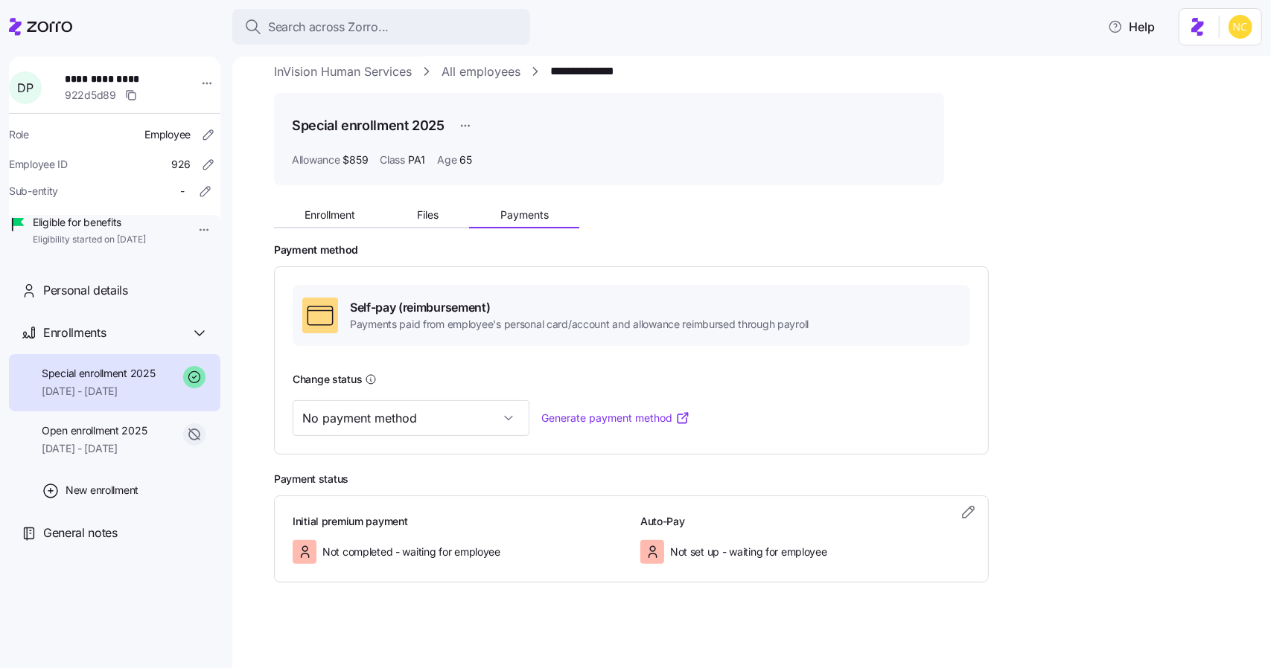
scroll to position [20, 0]
click at [444, 411] on input "No payment method" at bounding box center [411, 416] width 237 height 36
click at [985, 272] on div "Self-pay (reimbursement) Payments paid from employee's personal card/account an…" at bounding box center [631, 358] width 715 height 188
click at [936, 245] on h2 "Payment method" at bounding box center [762, 248] width 976 height 14
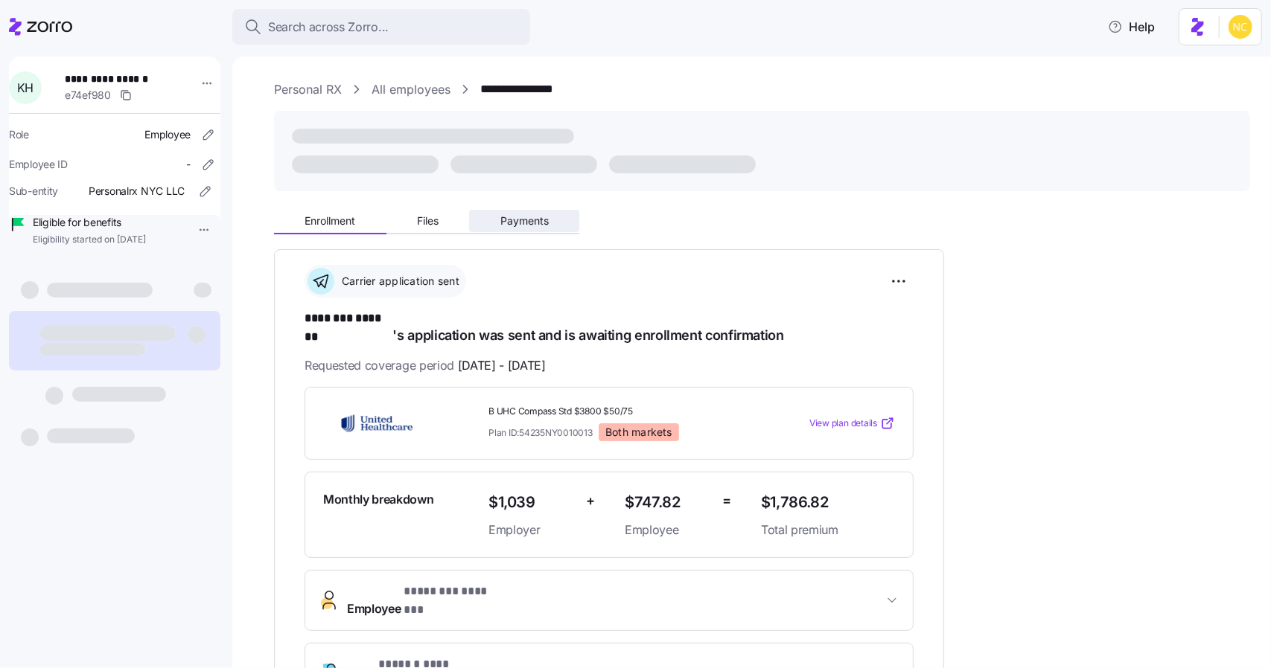
click at [542, 218] on span "Payments" at bounding box center [524, 221] width 48 height 10
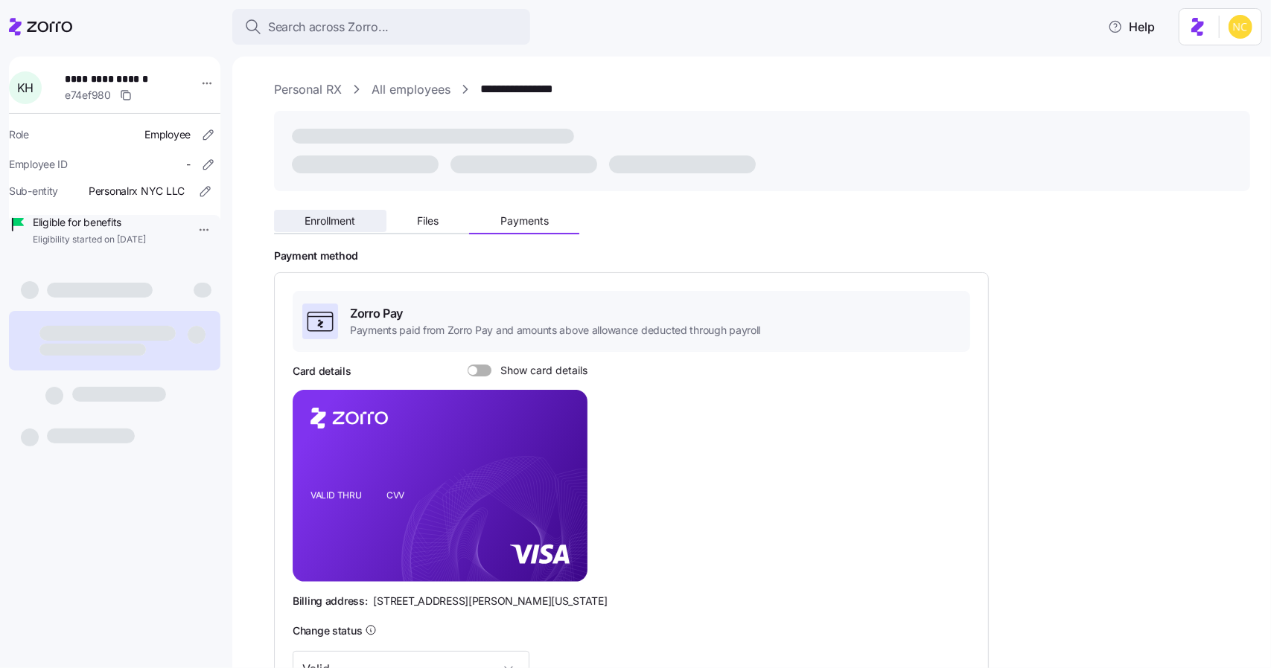
click at [366, 214] on button "Enrollment" at bounding box center [330, 221] width 112 height 22
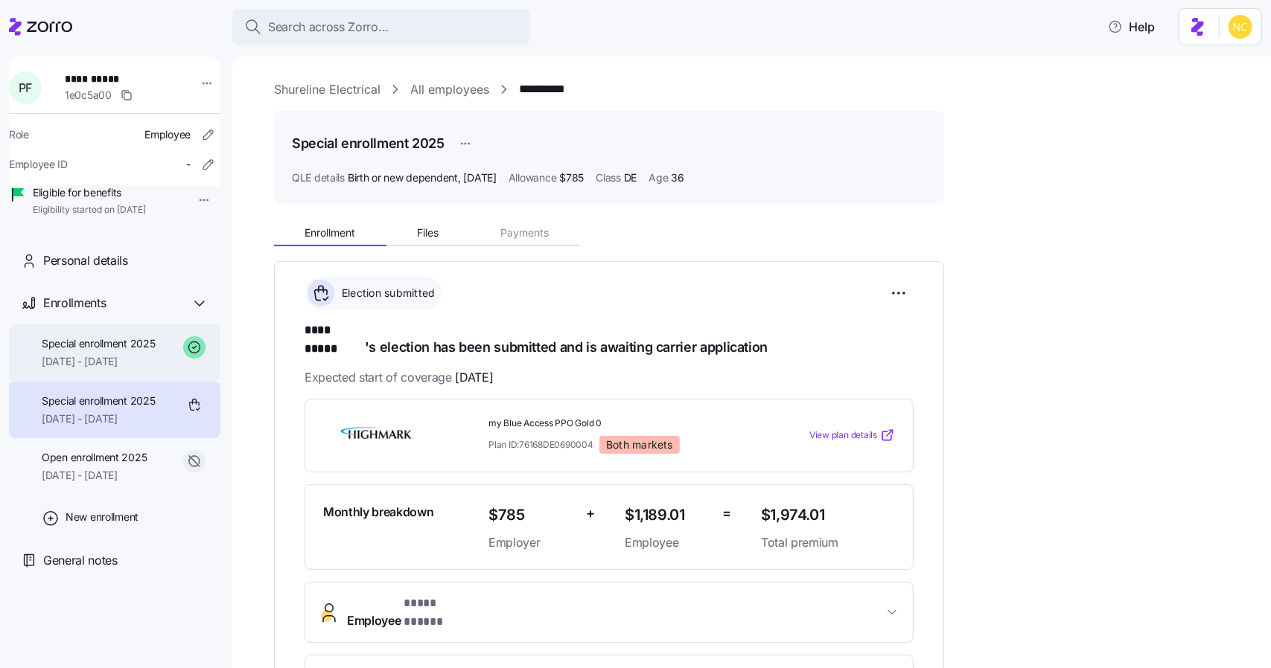
click at [112, 369] on span "[DATE] - [DATE]" at bounding box center [99, 361] width 114 height 15
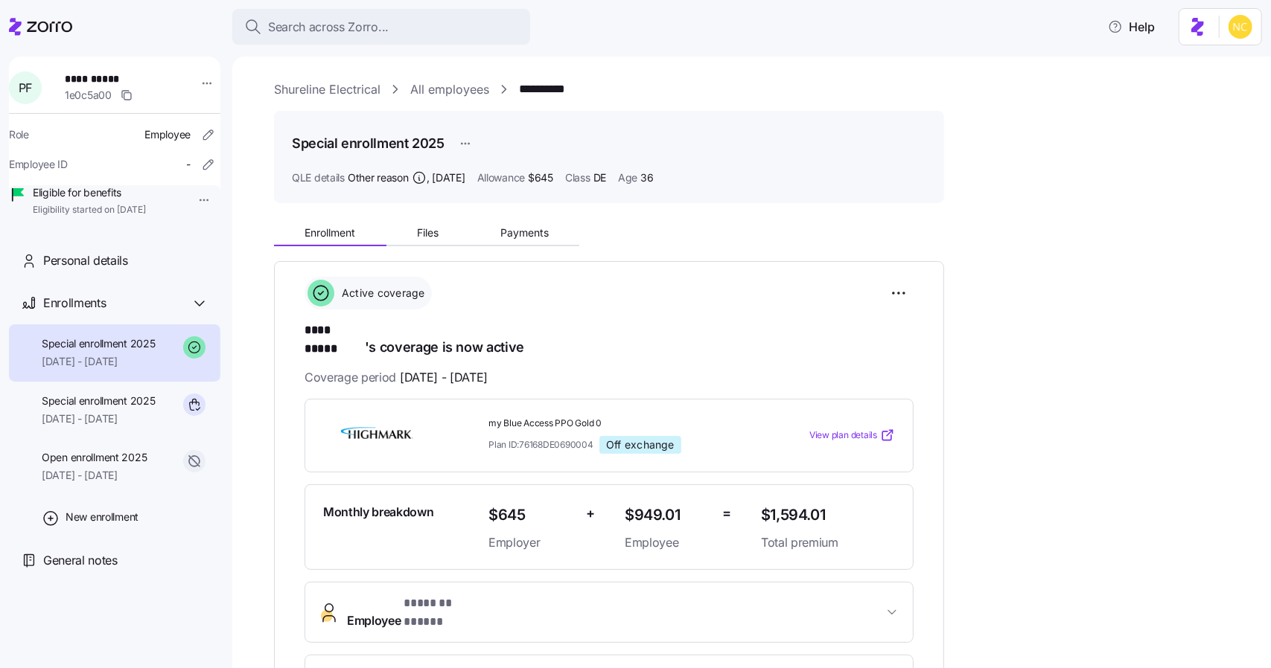
click at [134, 369] on span "08/01/2025 - 12/31/2025" at bounding box center [99, 361] width 114 height 15
click at [129, 483] on span "01/01/2025 - 07/31/2025" at bounding box center [94, 475] width 105 height 15
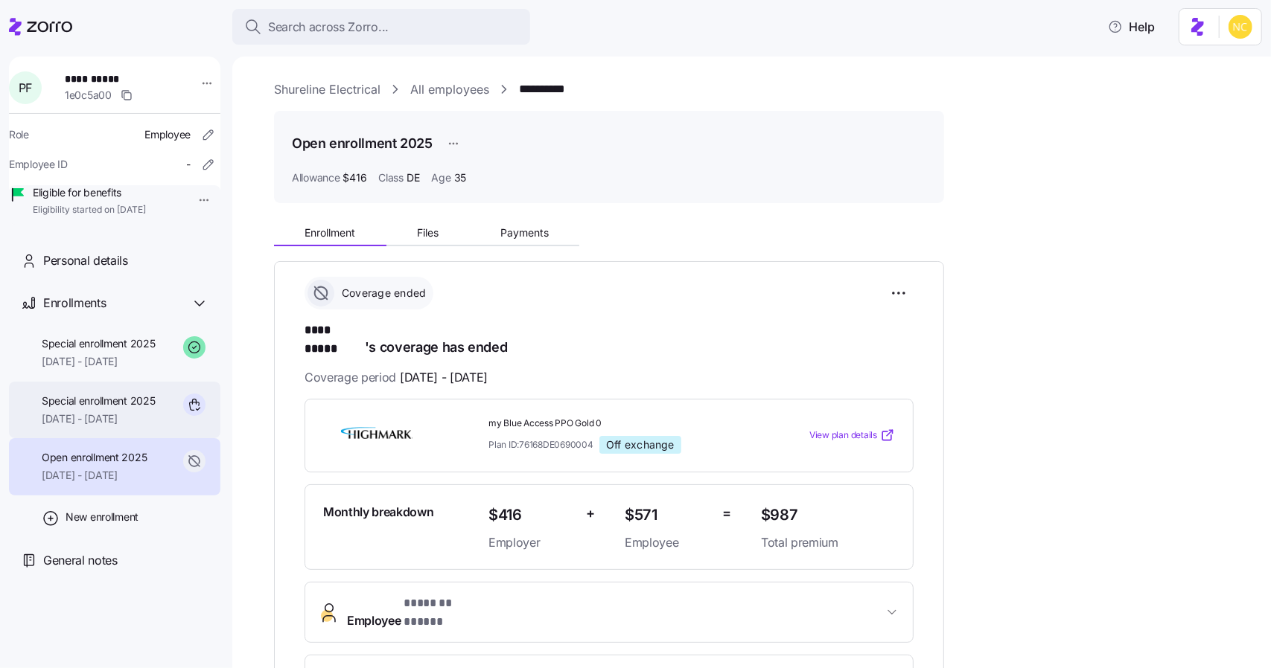
click at [121, 409] on span "Special enrollment 2025" at bounding box center [99, 401] width 114 height 15
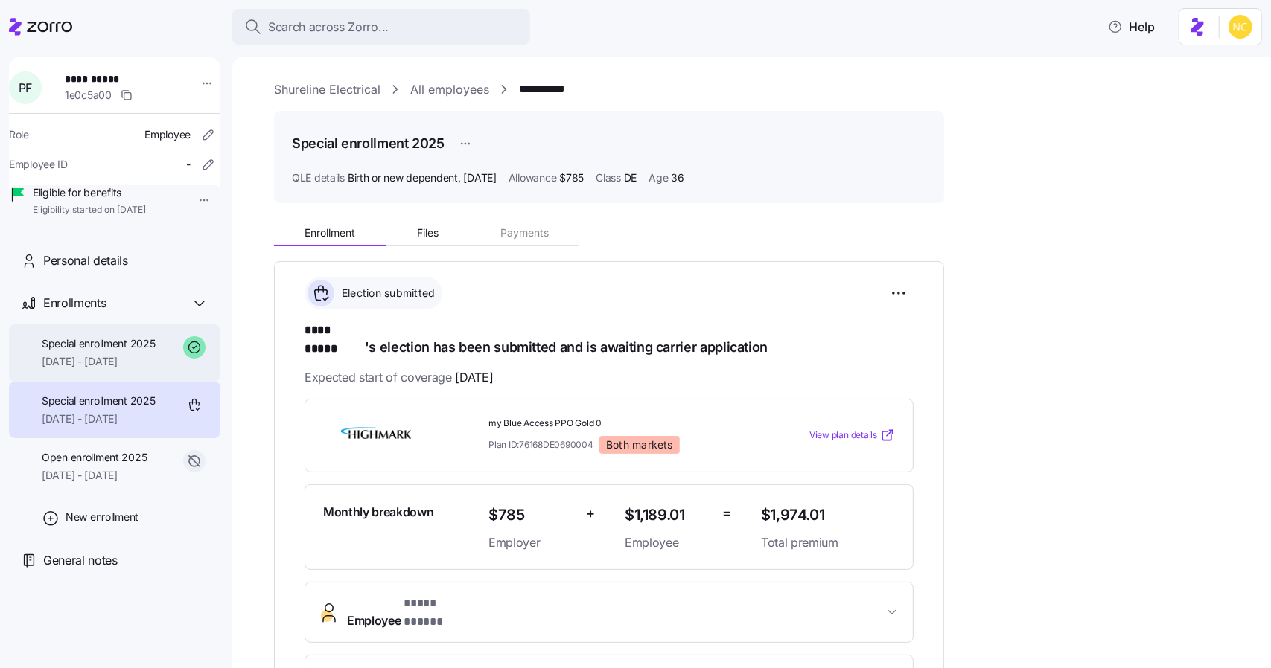
click at [113, 370] on div "Special enrollment 2025 08/01/2025 - 12/31/2025" at bounding box center [99, 352] width 114 height 33
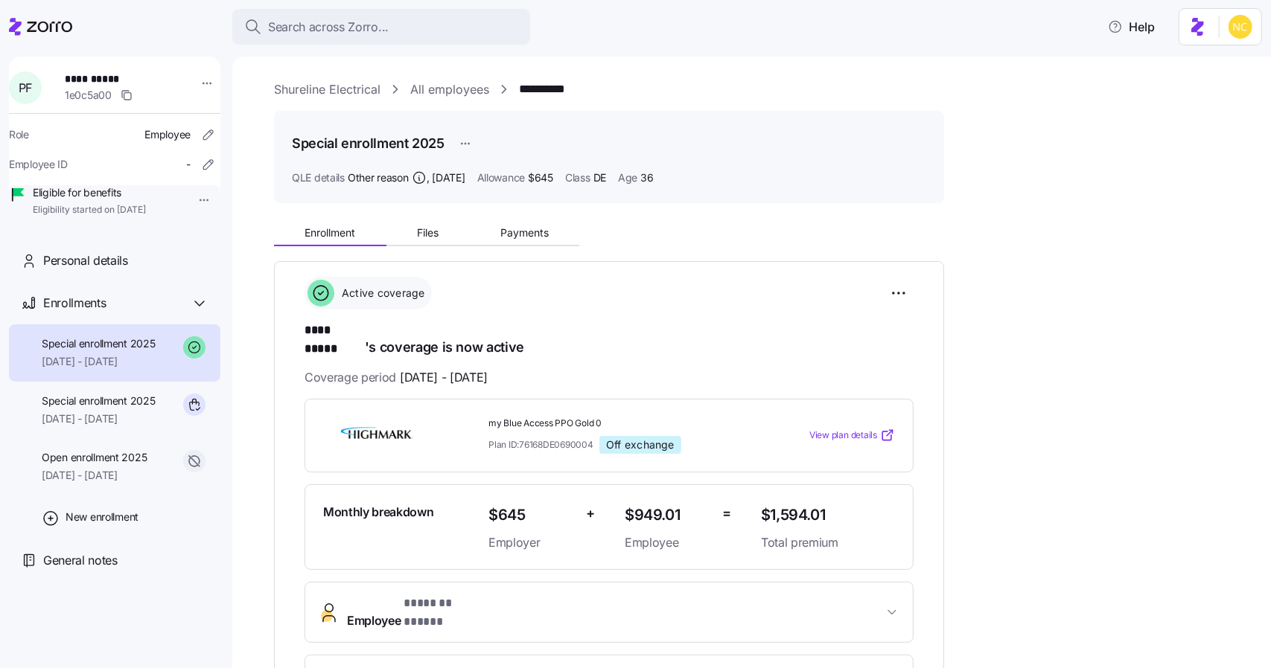
click at [500, 246] on div "Enrollment Files Payments" at bounding box center [426, 235] width 305 height 22
click at [531, 251] on div "**********" at bounding box center [762, 634] width 976 height 839
click at [525, 233] on span "Payments" at bounding box center [524, 233] width 48 height 10
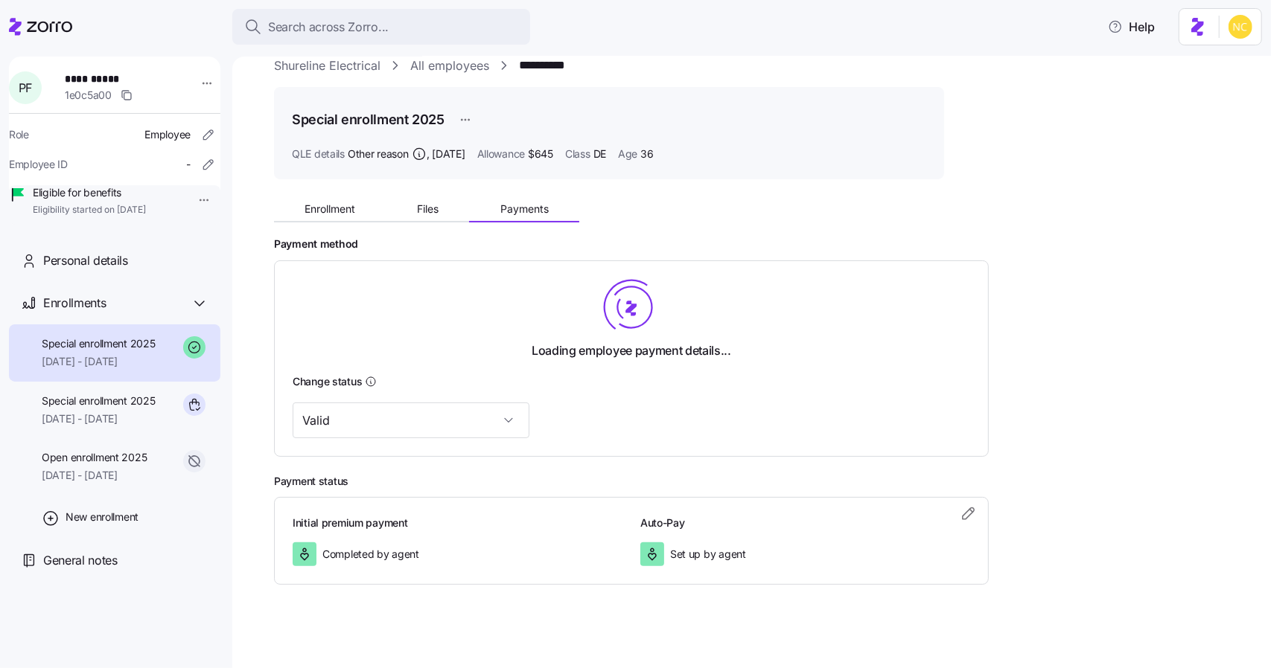
scroll to position [28, 0]
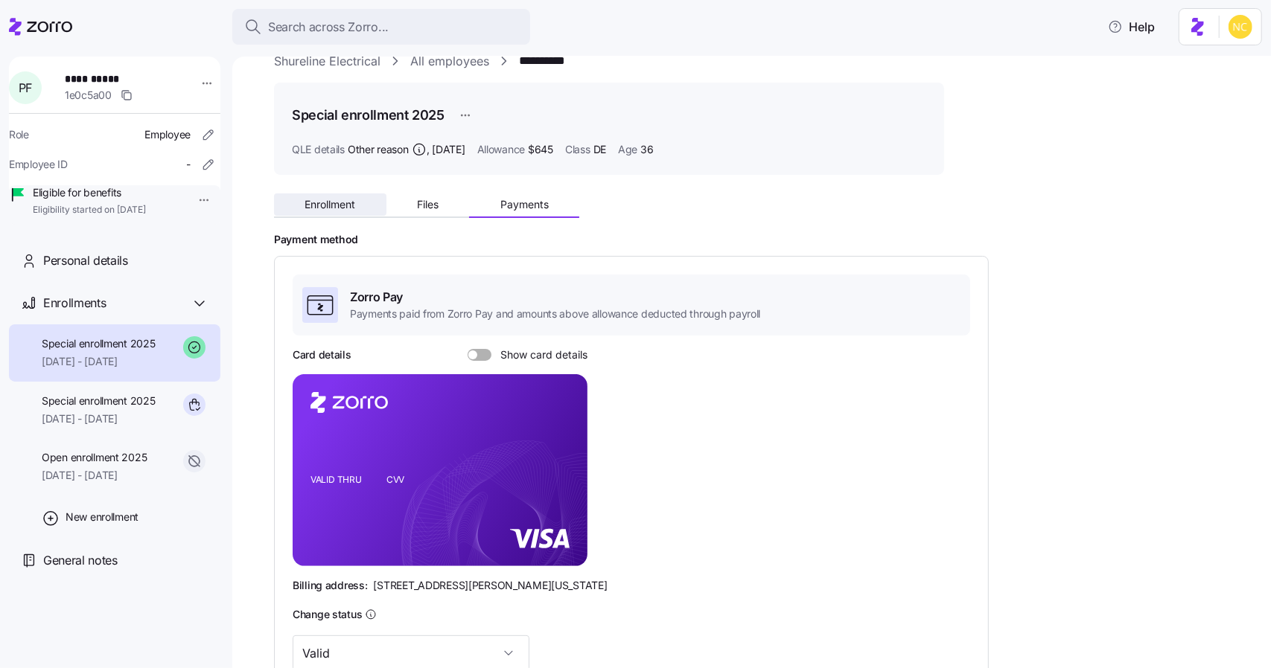
click at [357, 208] on button "Enrollment" at bounding box center [330, 205] width 112 height 22
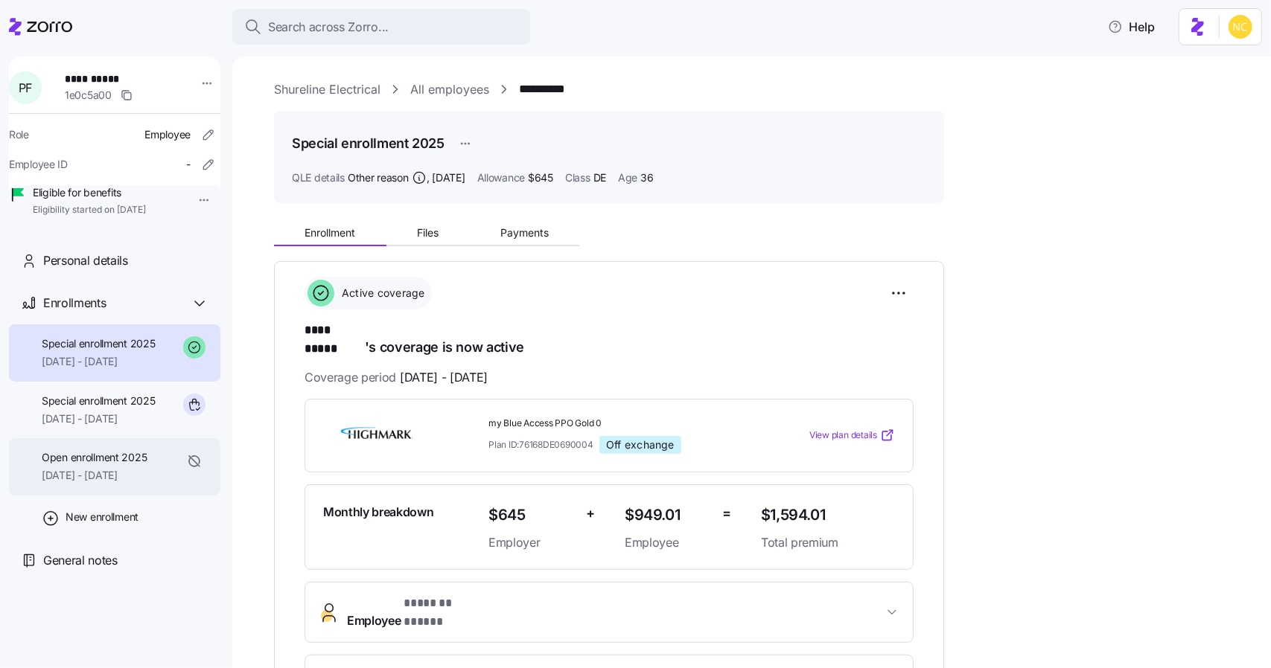
click at [122, 465] on span "Open enrollment 2025" at bounding box center [94, 457] width 105 height 15
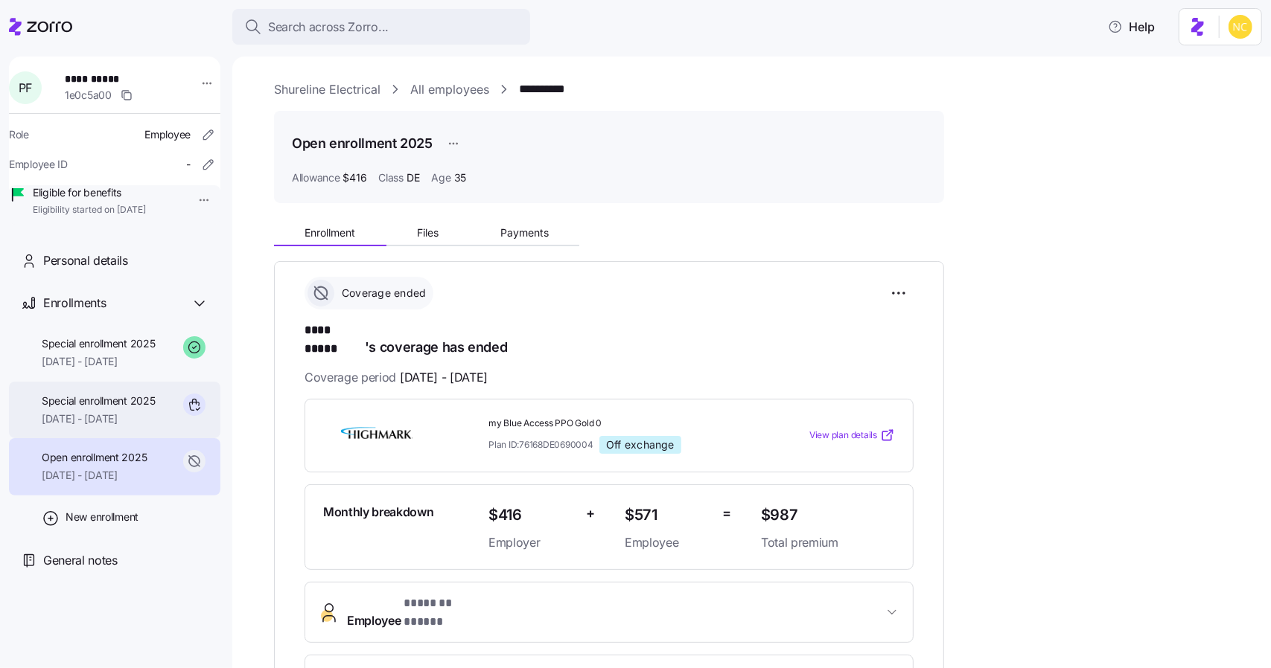
click at [124, 409] on span "Special enrollment 2025" at bounding box center [99, 401] width 114 height 15
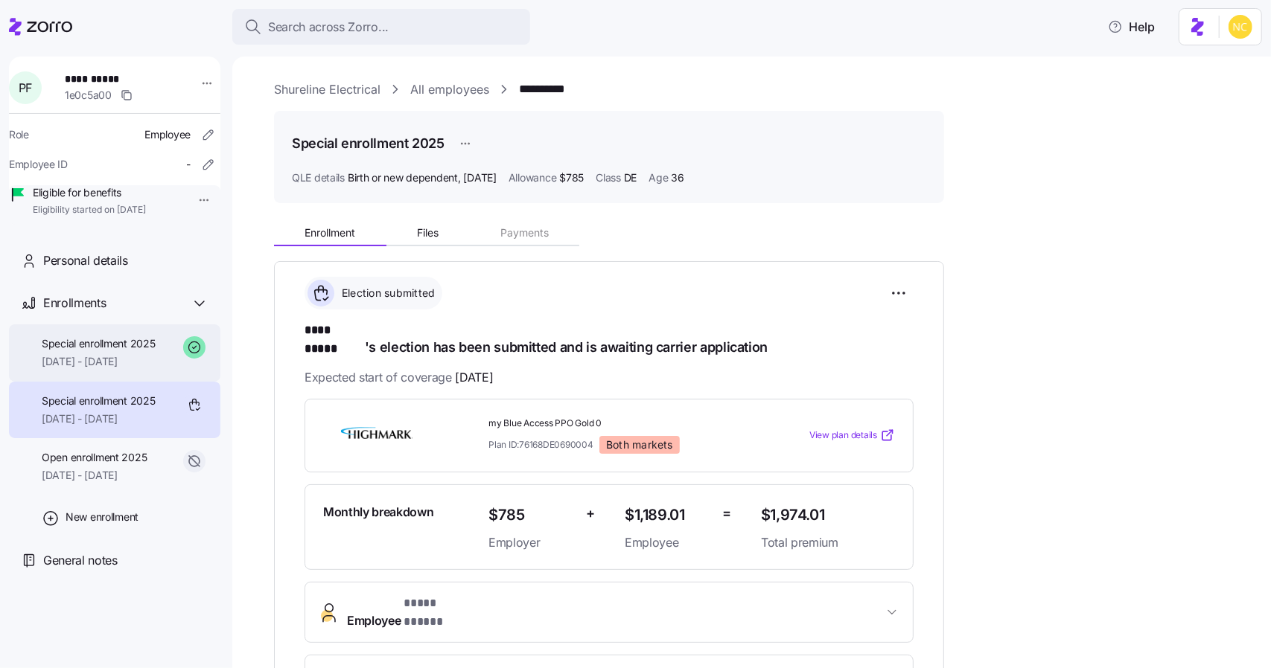
click at [128, 369] on span "[DATE] - [DATE]" at bounding box center [99, 361] width 114 height 15
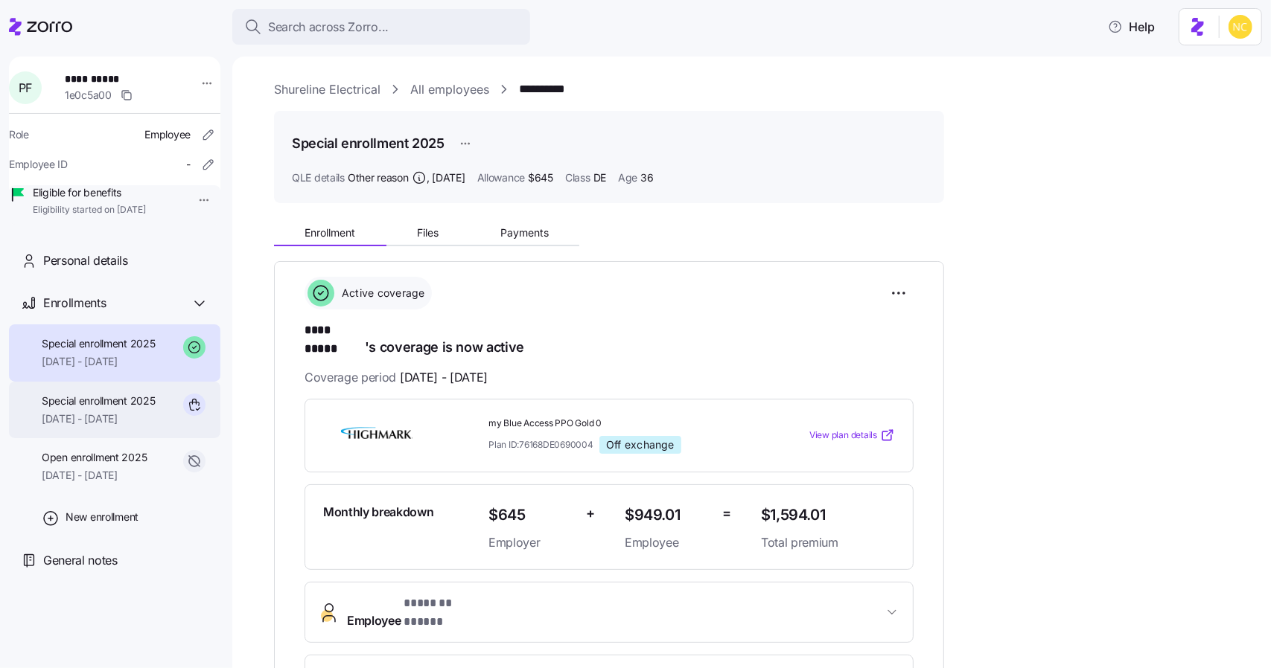
click at [132, 409] on span "Special enrollment 2025" at bounding box center [99, 401] width 114 height 15
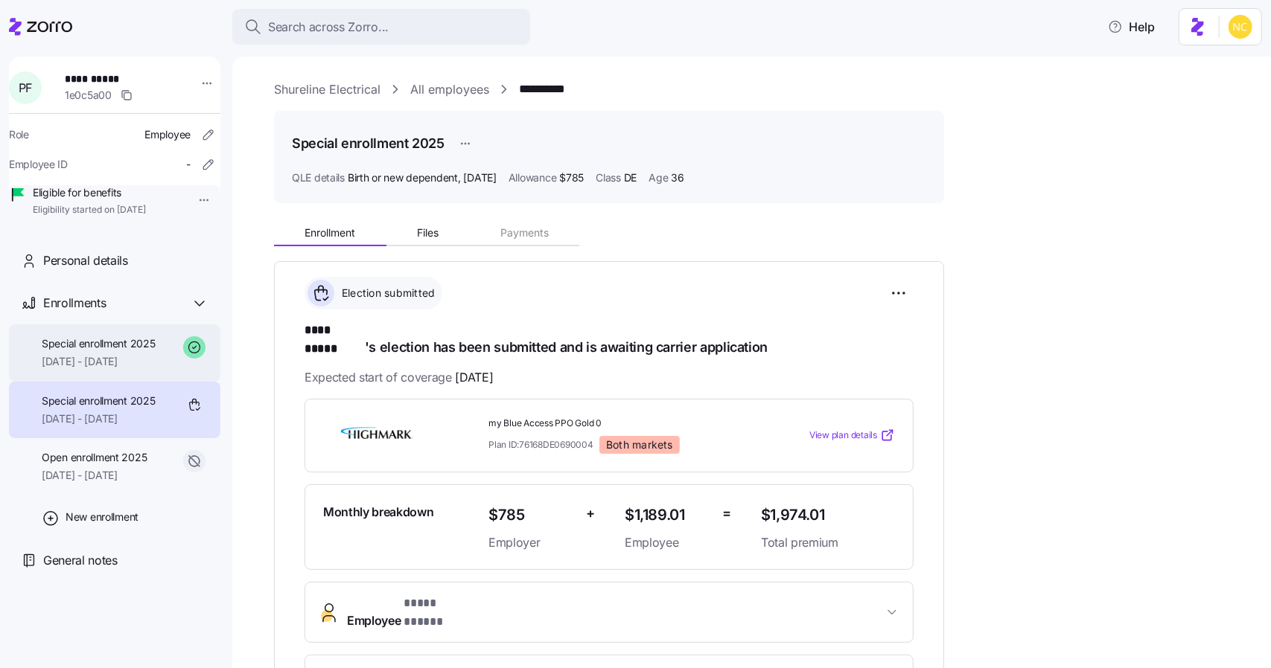
click at [160, 382] on div "Special enrollment 2025 08/01/2025 - 12/31/2025" at bounding box center [114, 353] width 211 height 57
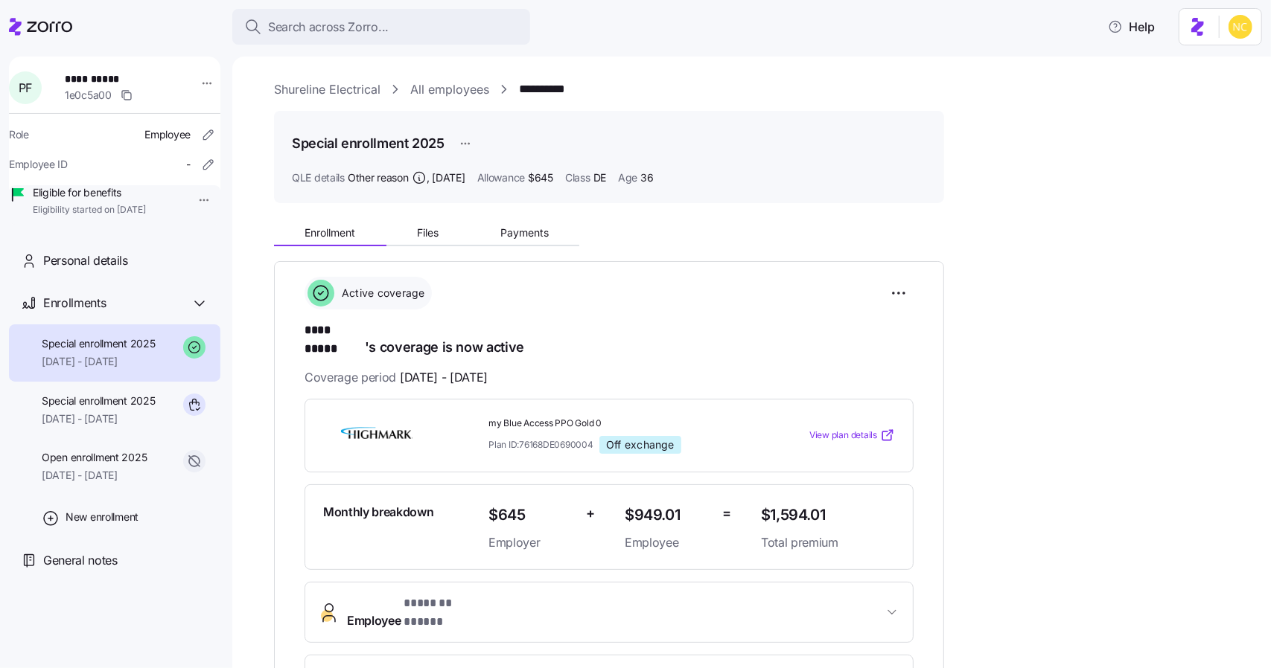
drag, startPoint x: 1252, startPoint y: 252, endPoint x: 1243, endPoint y: 234, distance: 20.0
click at [1252, 252] on div "**********" at bounding box center [751, 363] width 1038 height 612
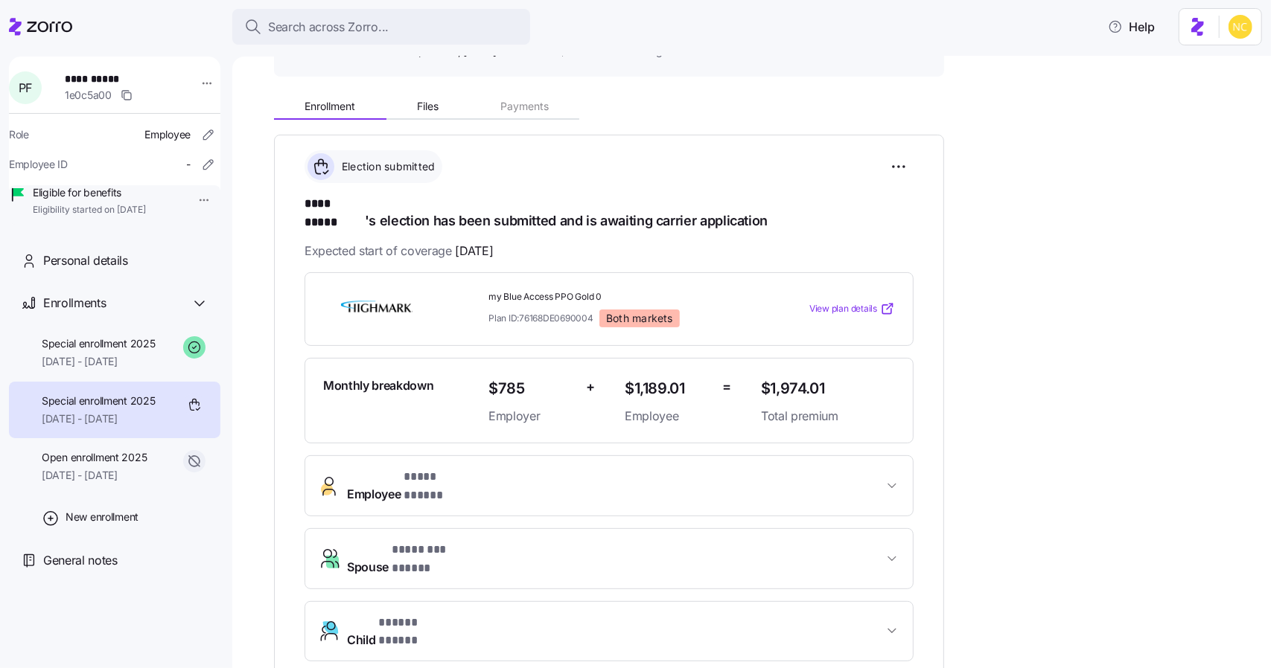
scroll to position [149, 0]
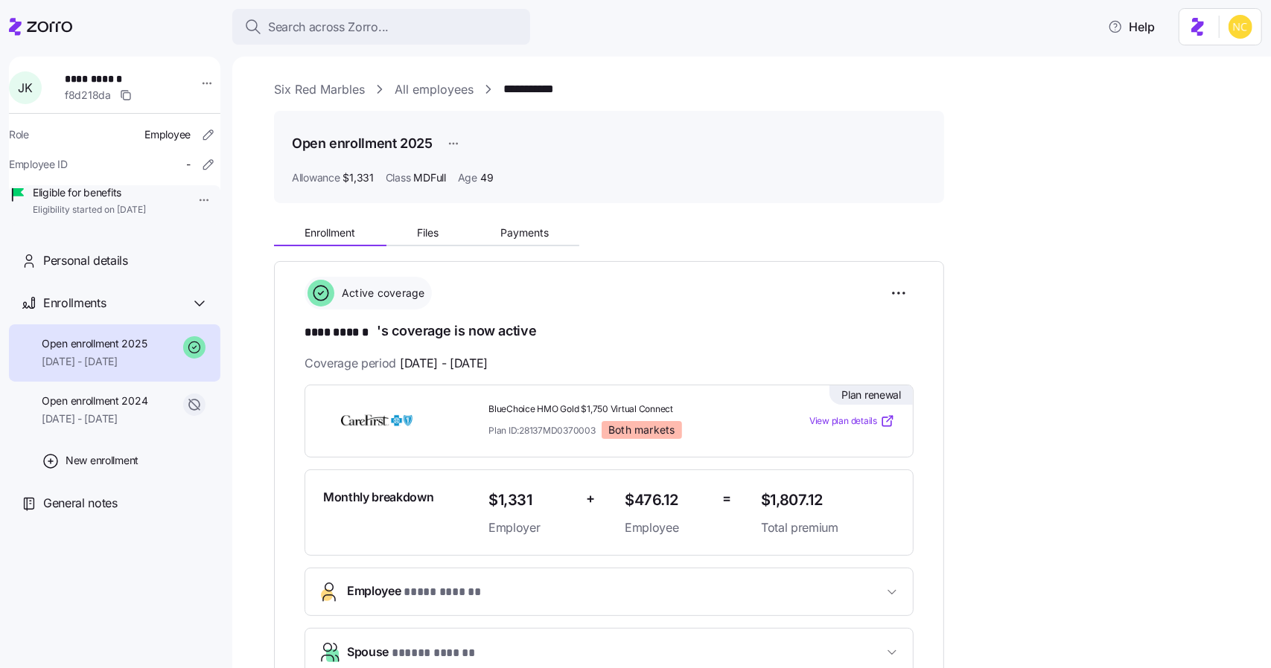
click at [488, 211] on div "**********" at bounding box center [762, 675] width 976 height 1191
click at [508, 234] on span "Payments" at bounding box center [524, 233] width 48 height 10
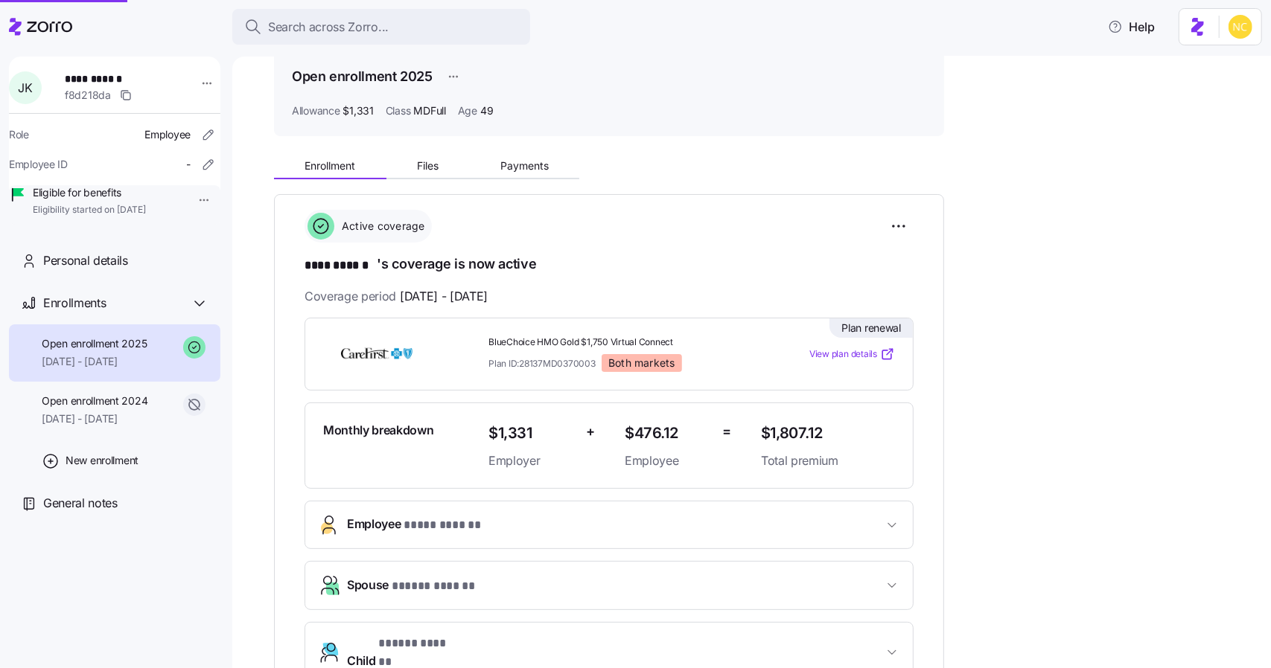
scroll to position [353, 0]
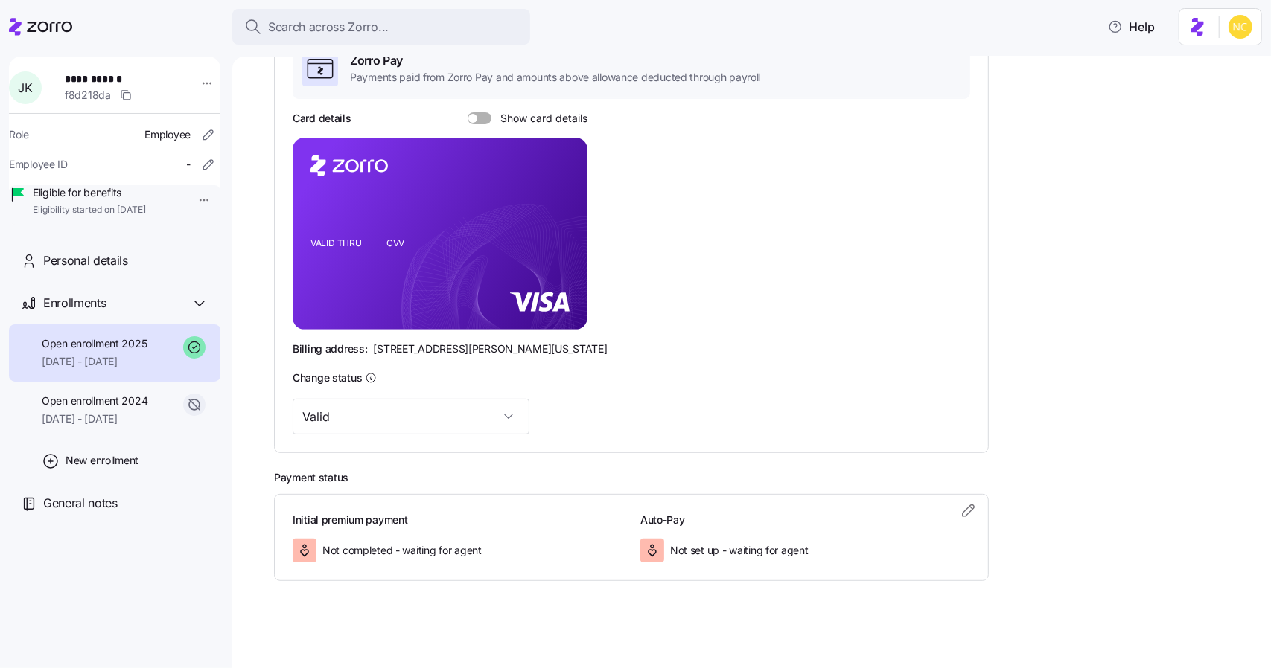
scroll to position [266, 0]
click at [962, 510] on icon "button" at bounding box center [968, 510] width 18 height 18
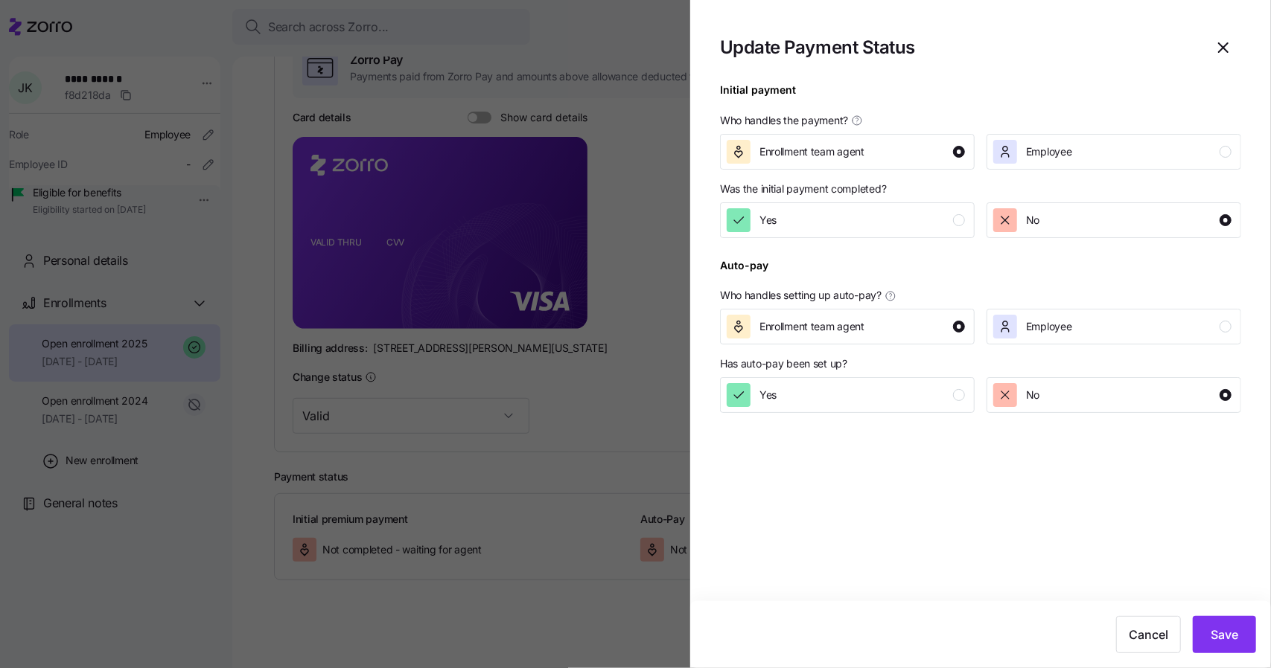
click at [825, 249] on div at bounding box center [980, 247] width 521 height 18
click at [823, 243] on div at bounding box center [980, 247] width 521 height 18
click at [817, 228] on div "Yes" at bounding box center [845, 220] width 238 height 24
click at [1218, 623] on button "Save" at bounding box center [1223, 634] width 63 height 37
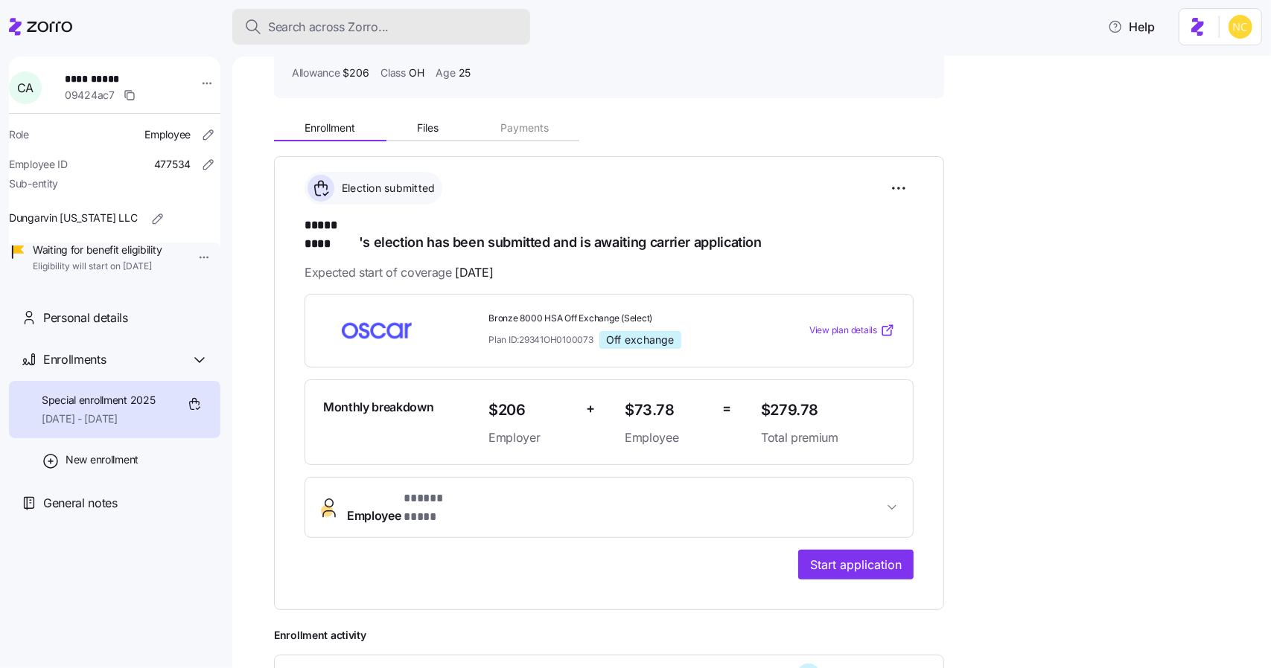
scroll to position [66, 0]
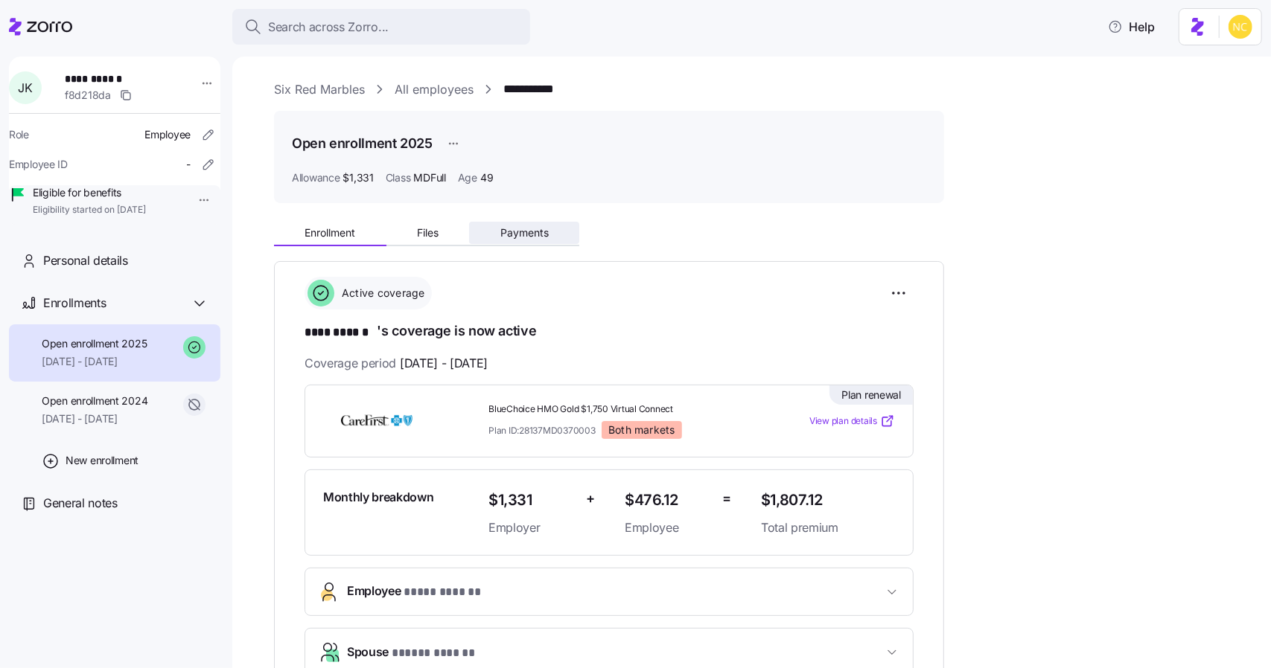
click at [521, 223] on button "Payments" at bounding box center [524, 233] width 110 height 22
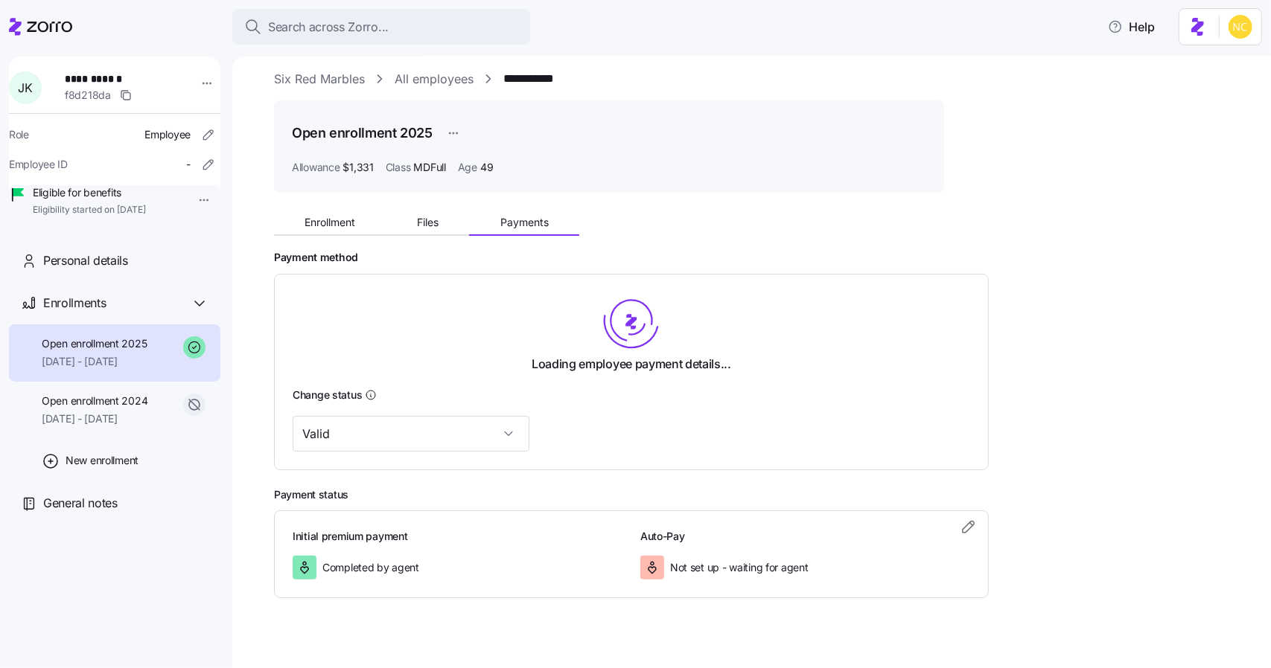
scroll to position [28, 0]
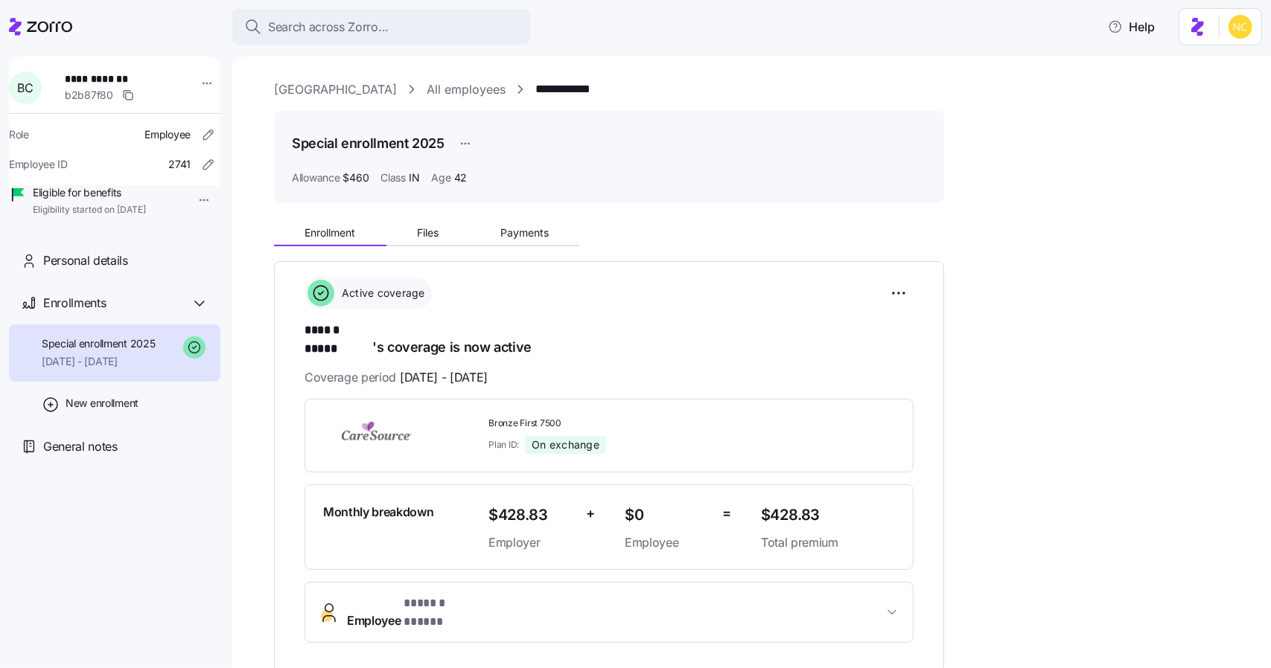
click at [535, 221] on div "Enrollment Files Payments" at bounding box center [609, 230] width 670 height 31
click at [520, 248] on div "**********" at bounding box center [762, 537] width 976 height 644
click at [515, 236] on span "Payments" at bounding box center [524, 233] width 48 height 10
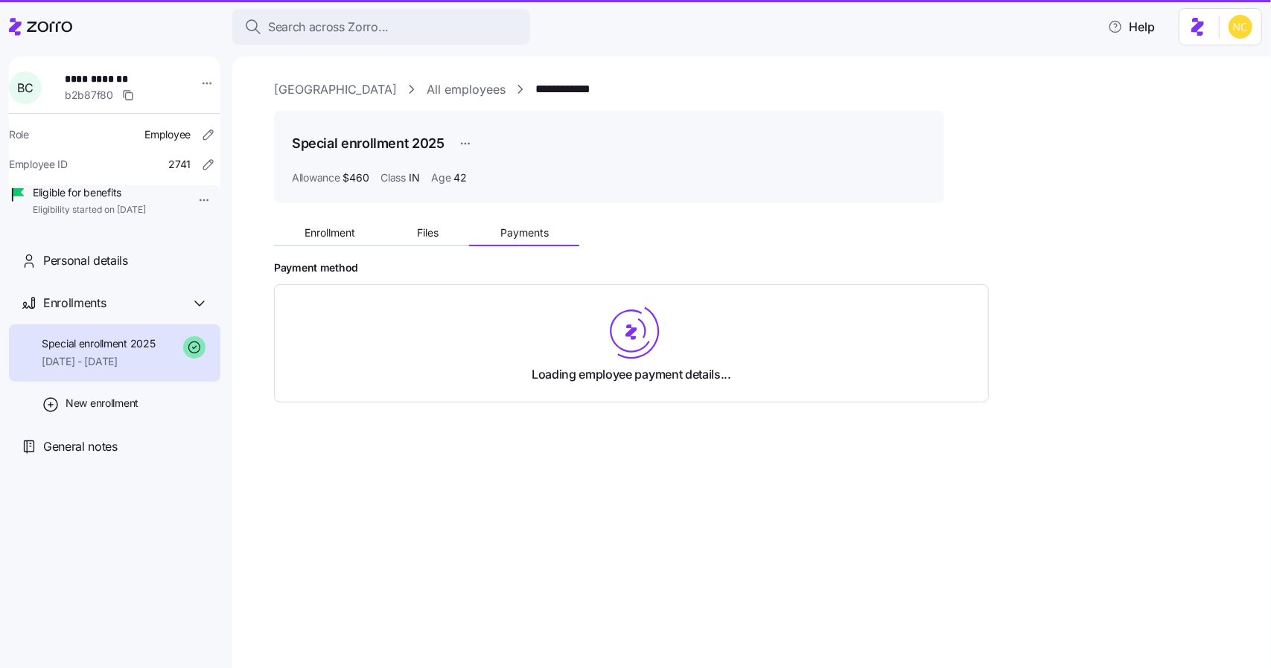
click at [514, 234] on span "Payments" at bounding box center [524, 233] width 48 height 10
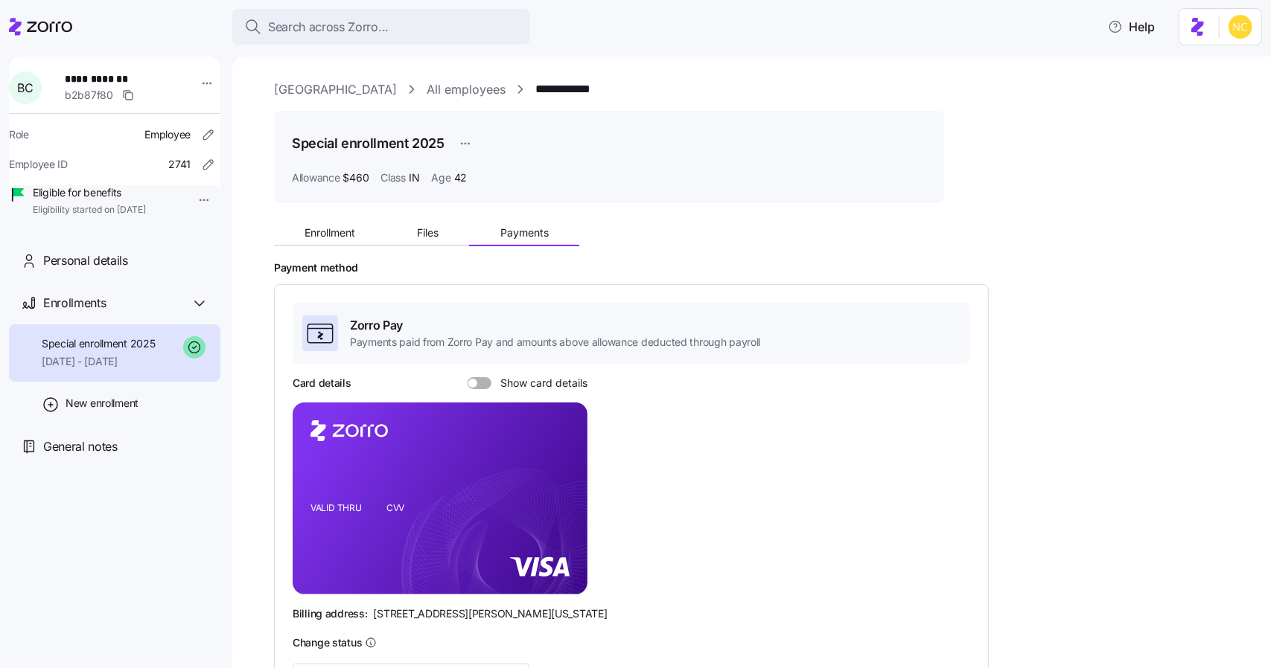
click at [348, 250] on div "Enrollment Files Payments Payment method Zorro Pay Payments paid from Zorro Pay…" at bounding box center [762, 530] width 976 height 631
click at [347, 240] on button "Enrollment" at bounding box center [330, 233] width 112 height 22
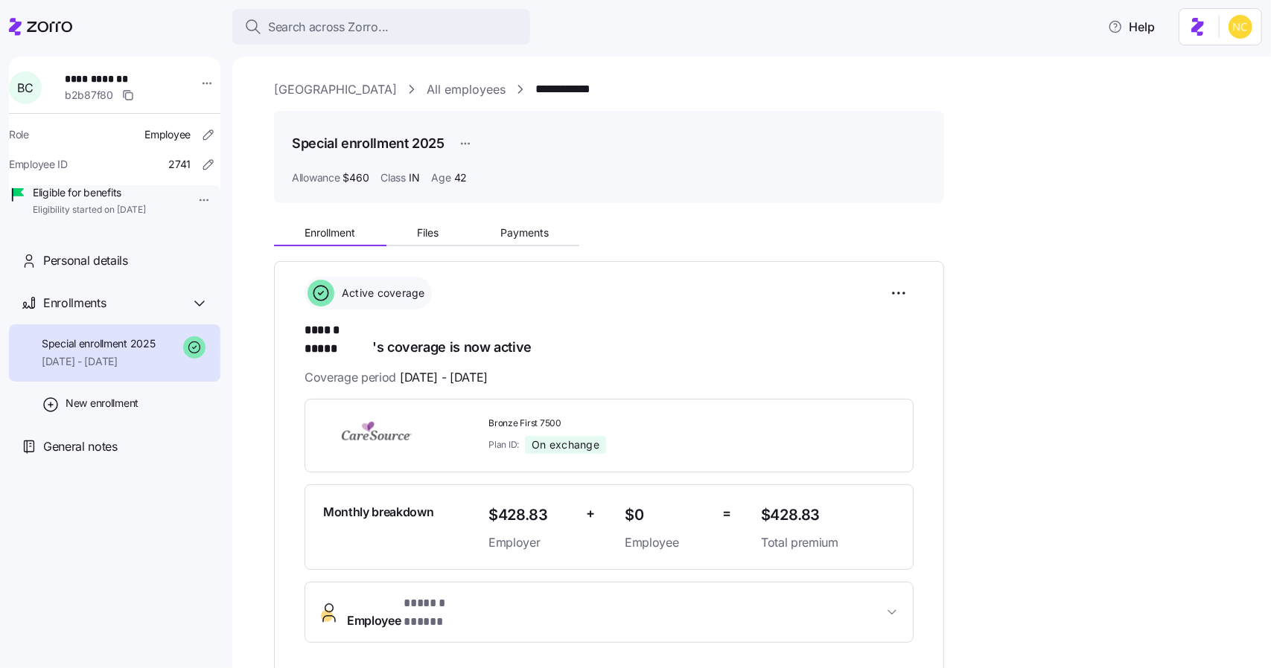
click at [528, 217] on div "Enrollment Files Payments" at bounding box center [609, 230] width 670 height 31
click at [536, 229] on span "Payments" at bounding box center [524, 233] width 48 height 10
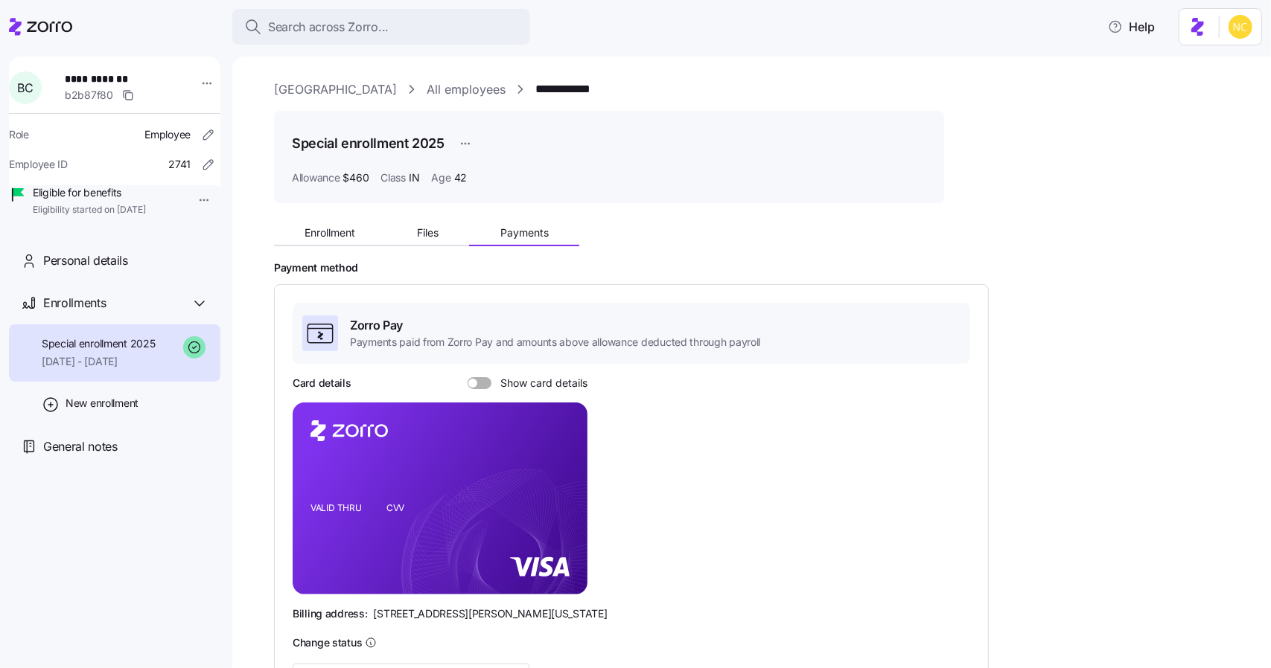
click at [330, 251] on div "Enrollment Files Payments Payment method Zorro Pay Payments paid from Zorro Pay…" at bounding box center [762, 530] width 976 height 631
click at [330, 231] on span "Enrollment" at bounding box center [329, 233] width 51 height 10
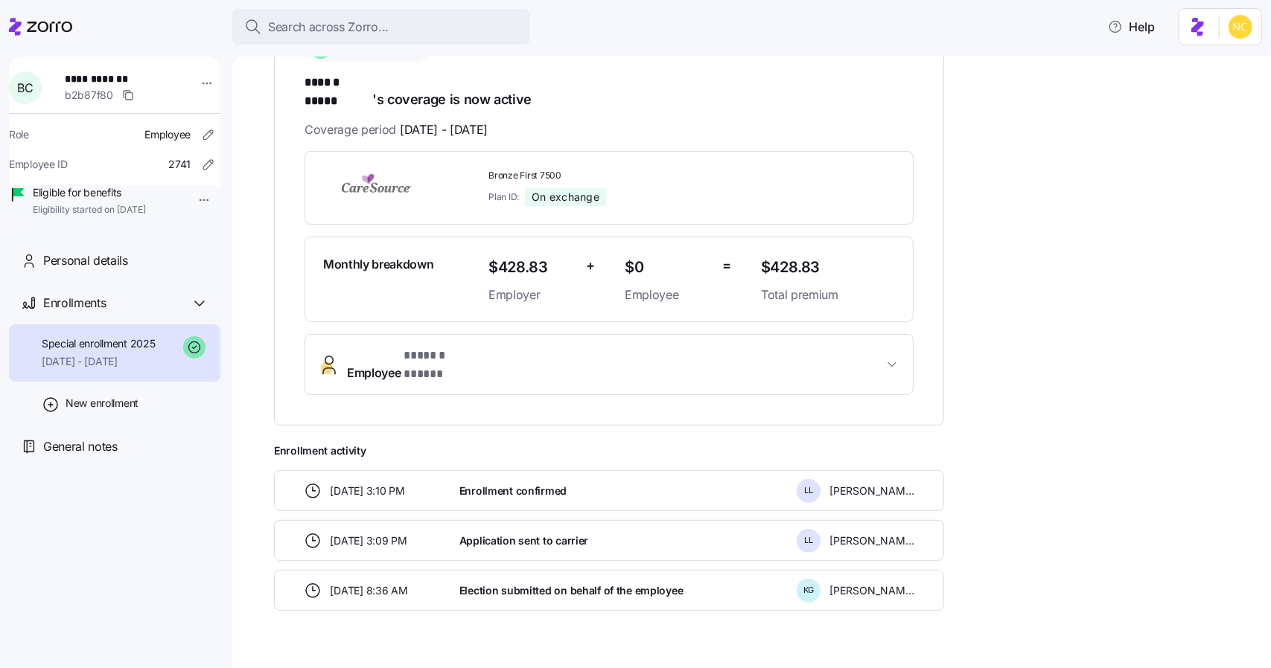
scroll to position [25, 0]
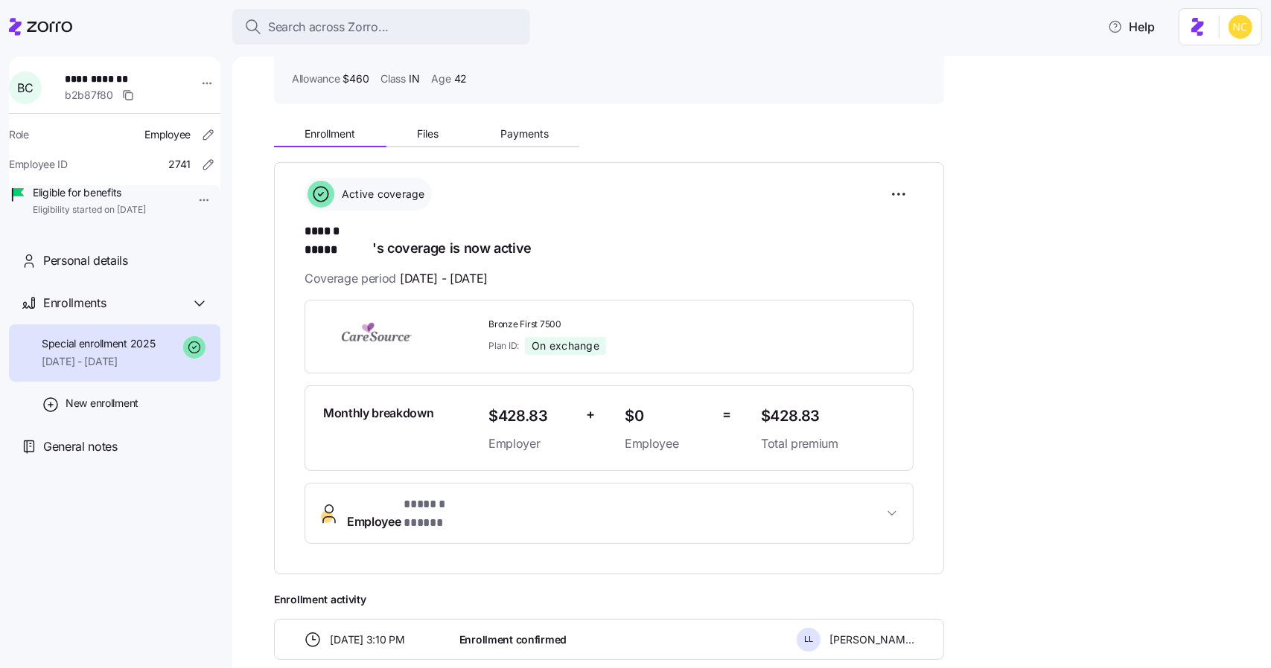
click at [845, 484] on button "Employee * ****** ***** *" at bounding box center [608, 514] width 607 height 60
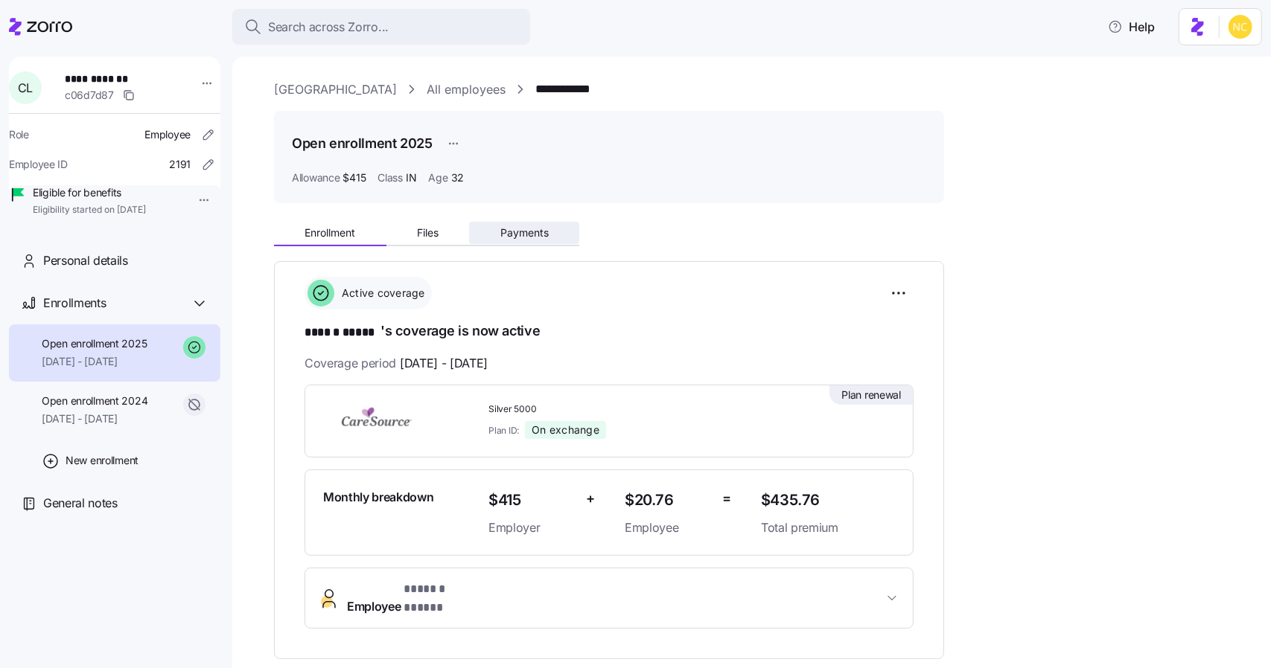
click at [548, 231] on span "Payments" at bounding box center [524, 233] width 48 height 10
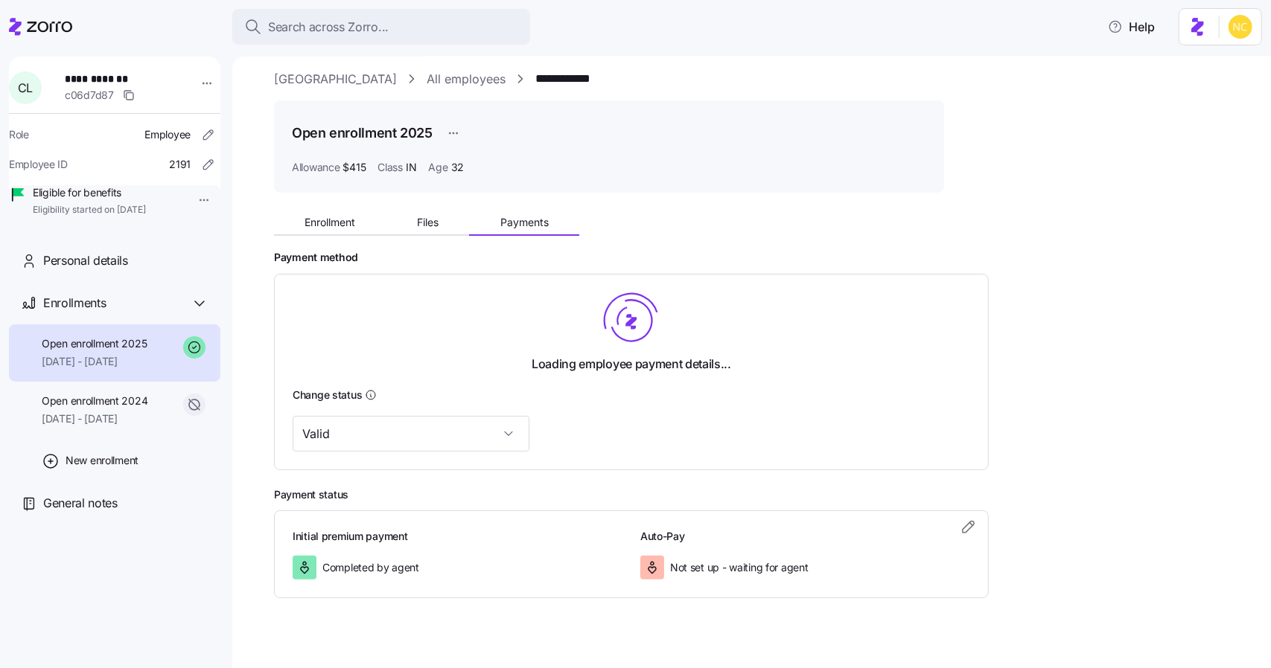
scroll to position [28, 0]
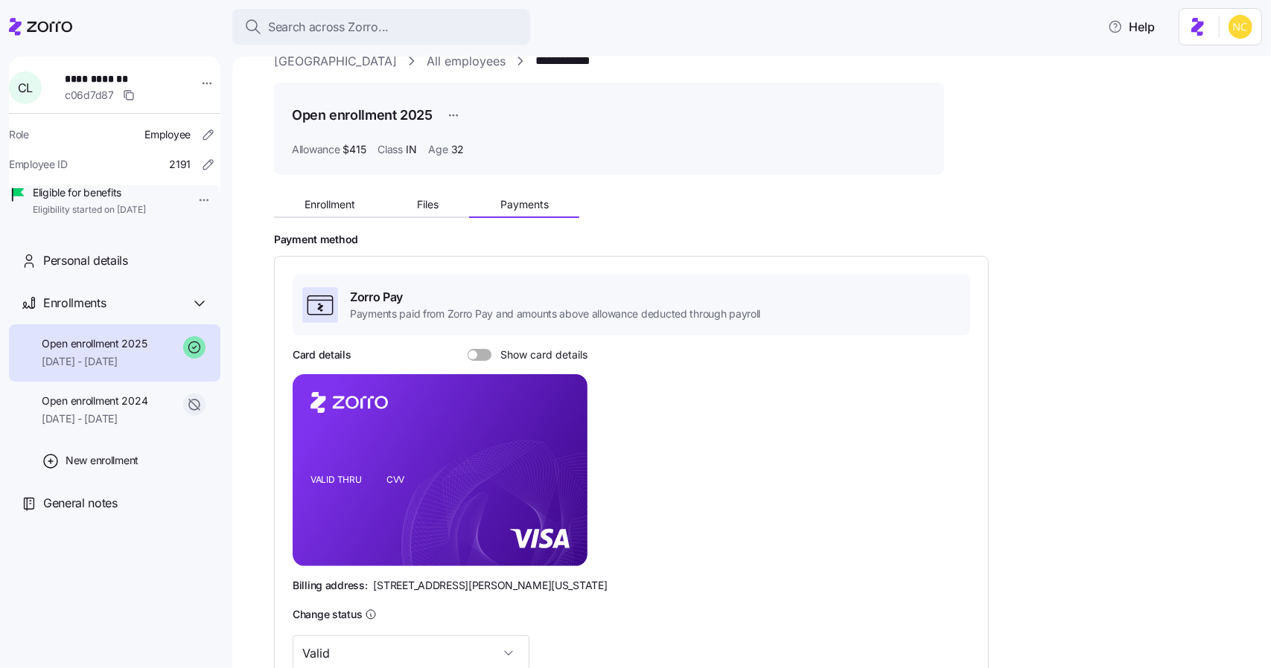
click at [348, 185] on div "**********" at bounding box center [762, 470] width 976 height 837
click at [359, 205] on button "Enrollment" at bounding box center [330, 205] width 112 height 22
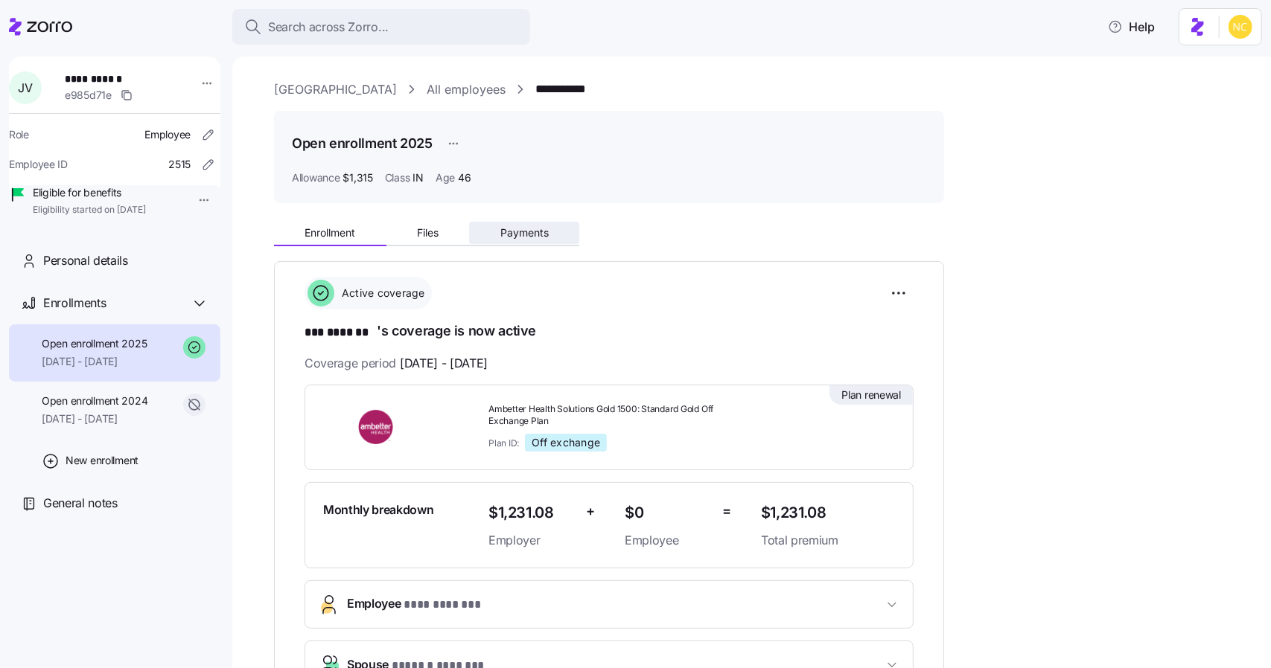
click at [537, 239] on button "Payments" at bounding box center [524, 233] width 110 height 22
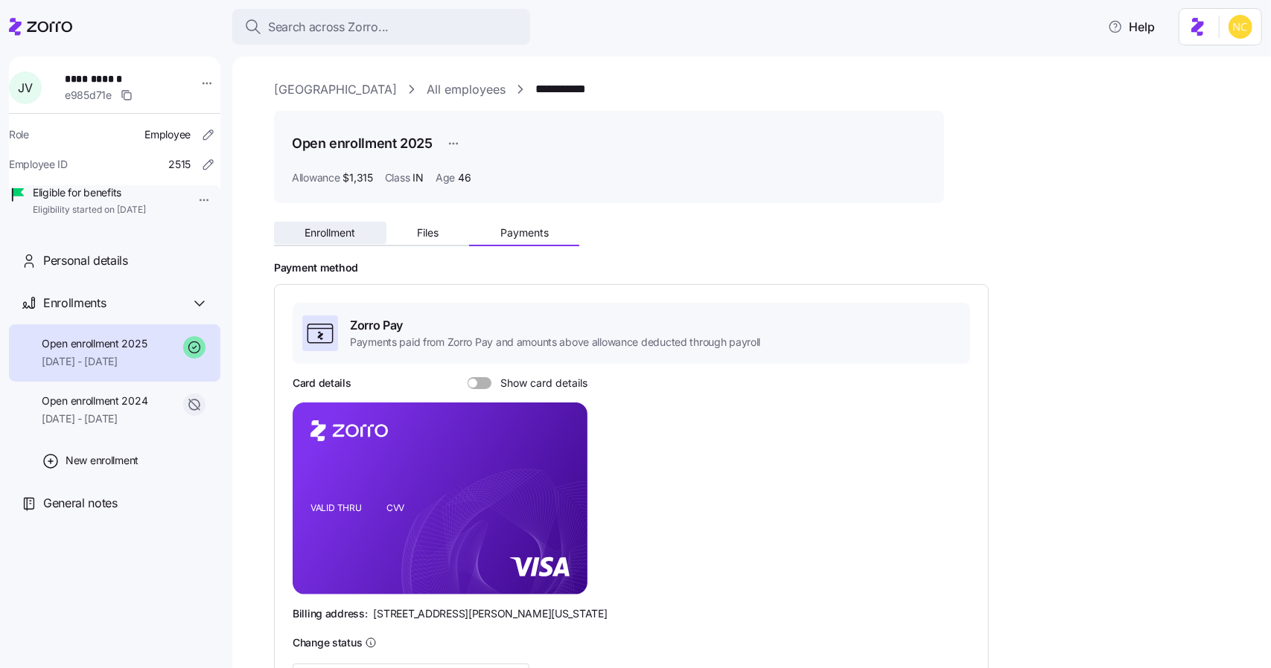
click at [344, 223] on button "Enrollment" at bounding box center [330, 233] width 112 height 22
